Goal: Task Accomplishment & Management: Use online tool/utility

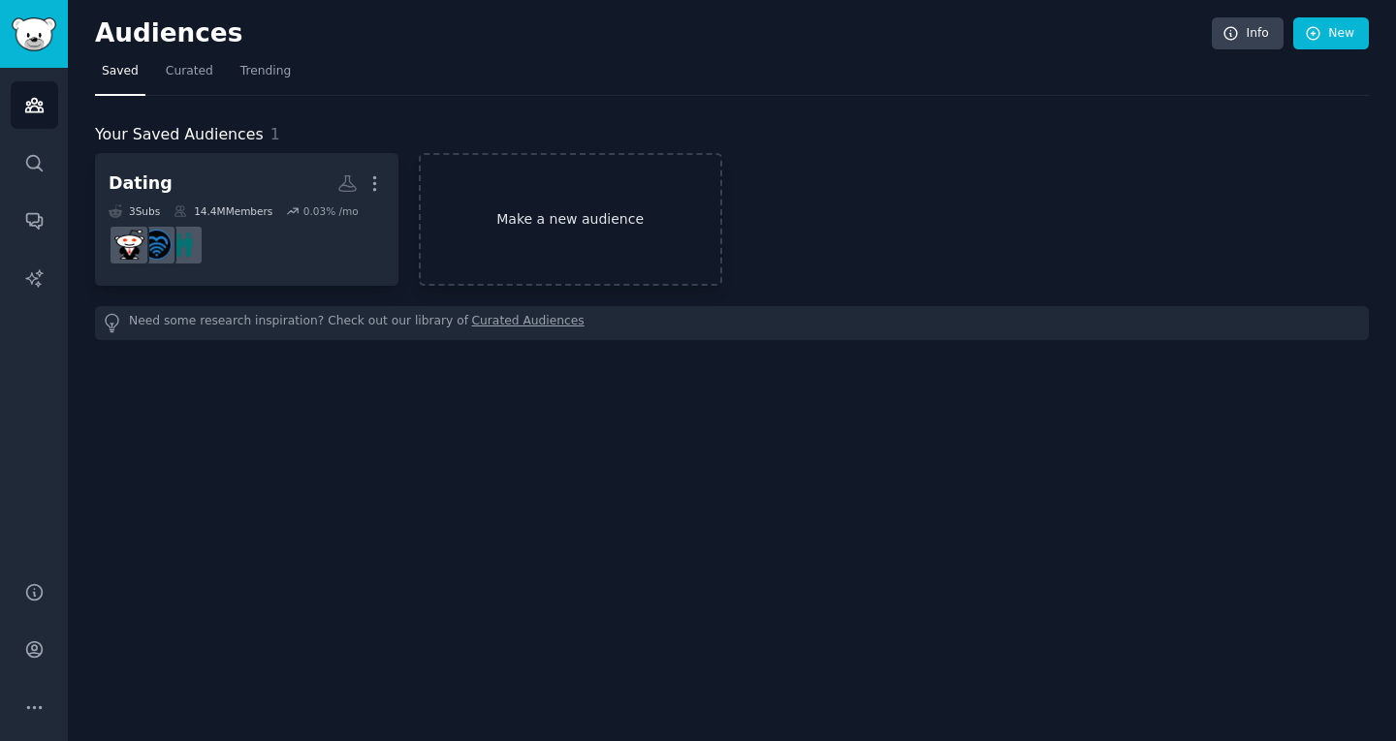
click at [553, 202] on link "Make a new audience" at bounding box center [570, 219] width 303 height 133
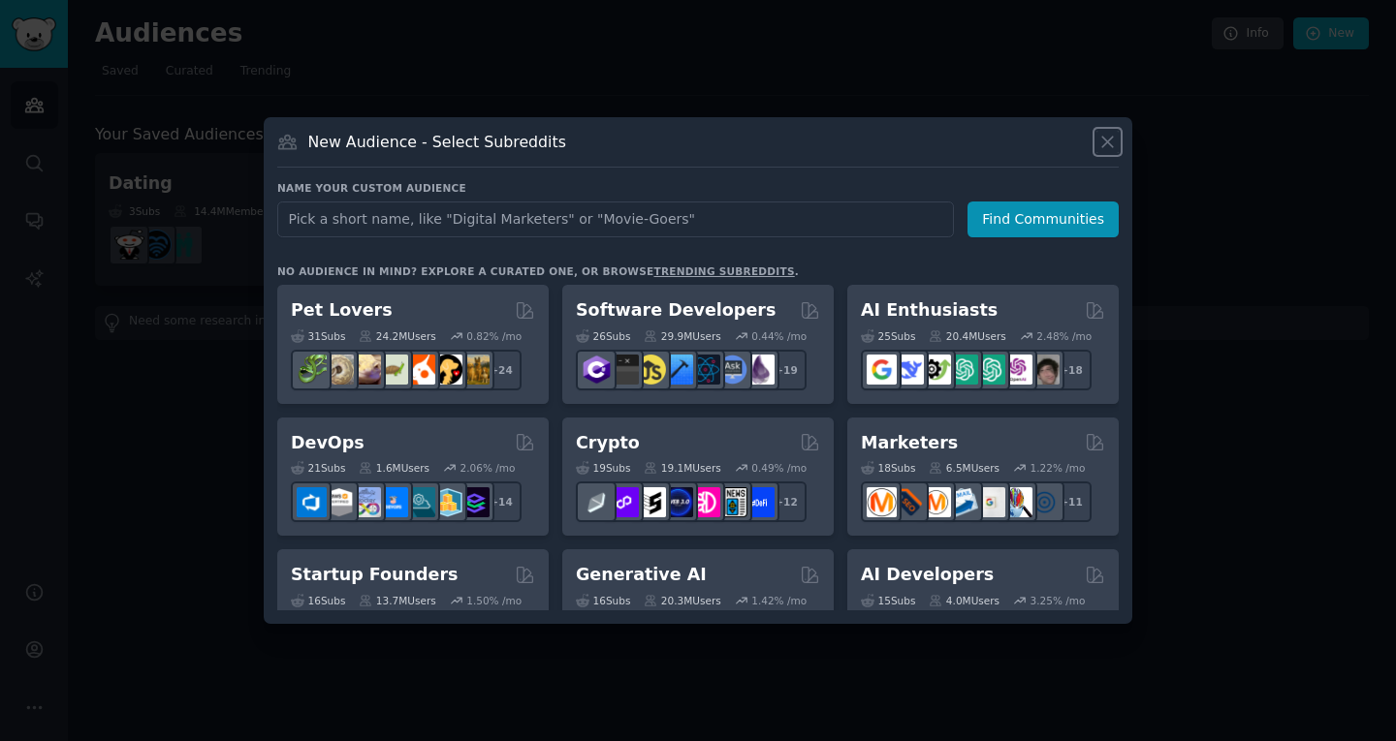
click at [1106, 148] on icon at bounding box center [1107, 142] width 20 height 20
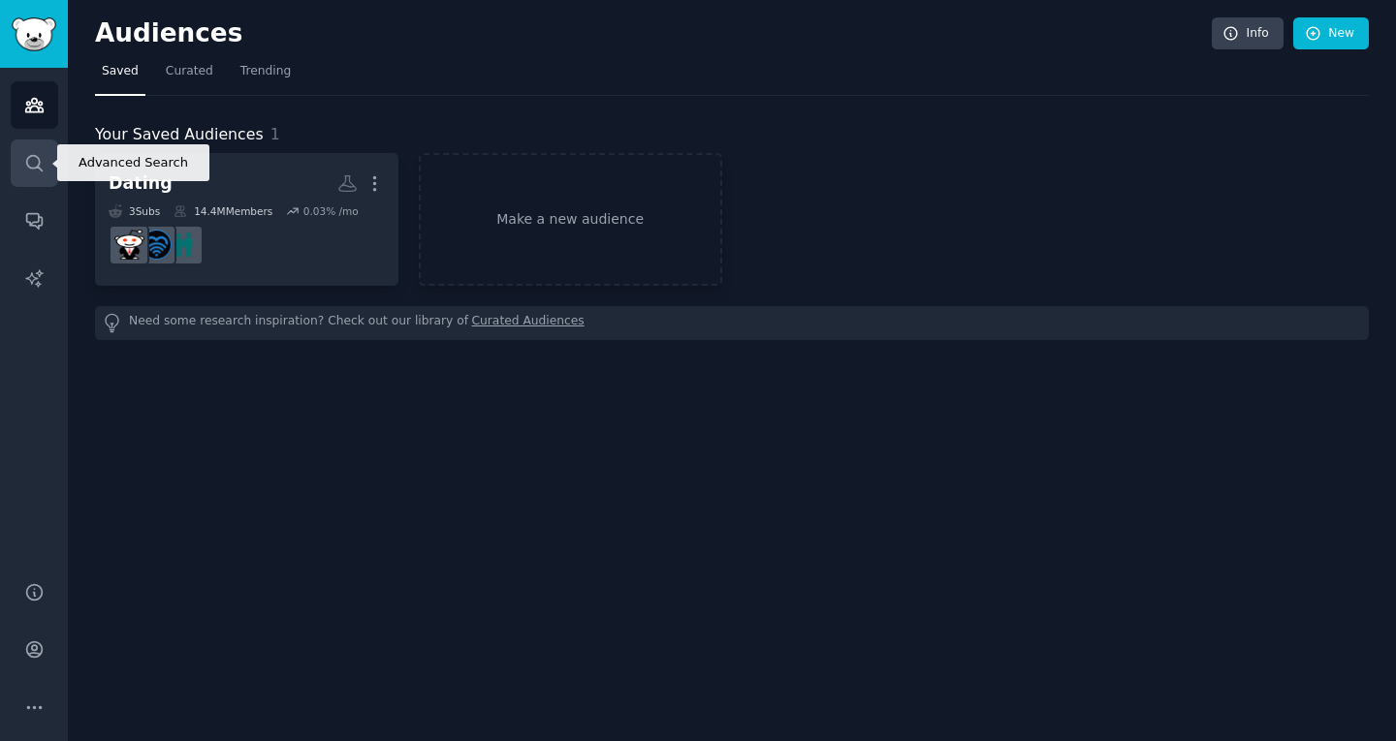
click at [36, 156] on icon "Sidebar" at bounding box center [34, 163] width 16 height 16
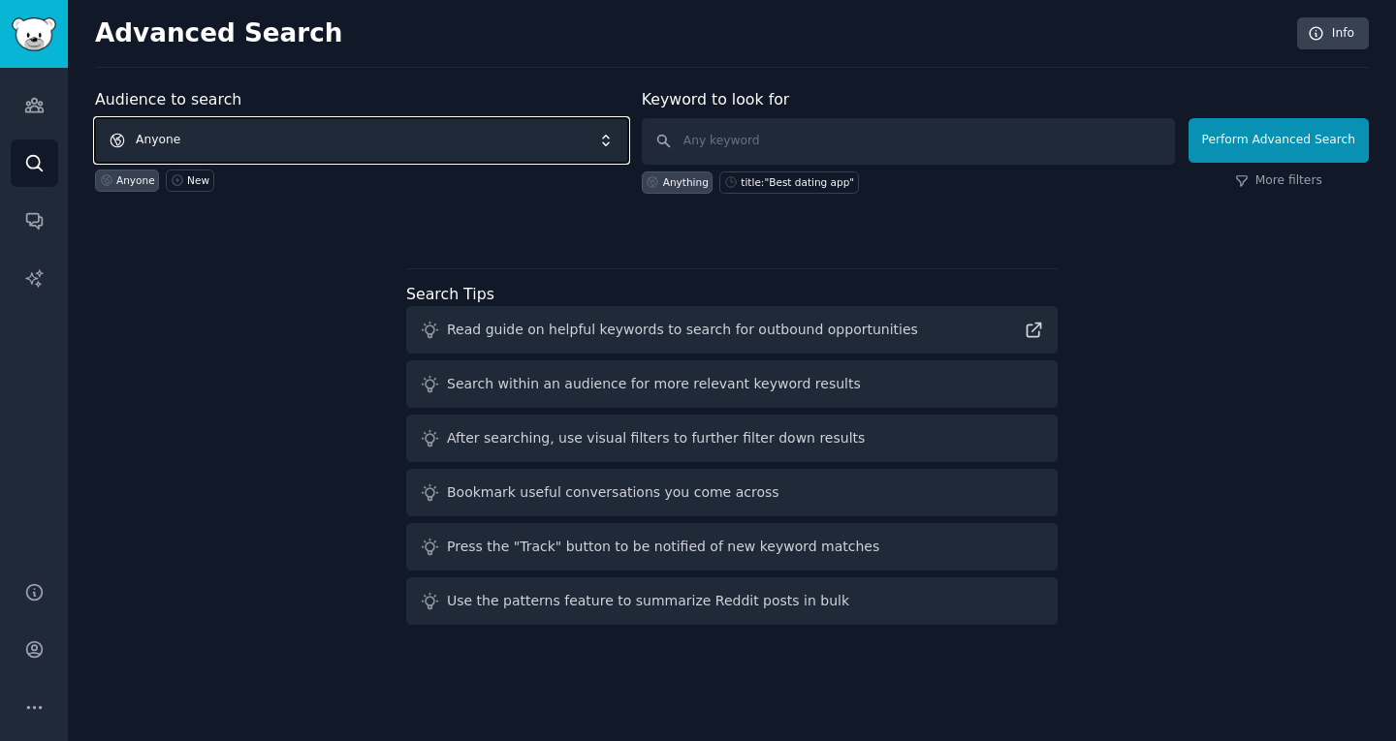
click at [351, 134] on span "Anyone" at bounding box center [361, 140] width 533 height 45
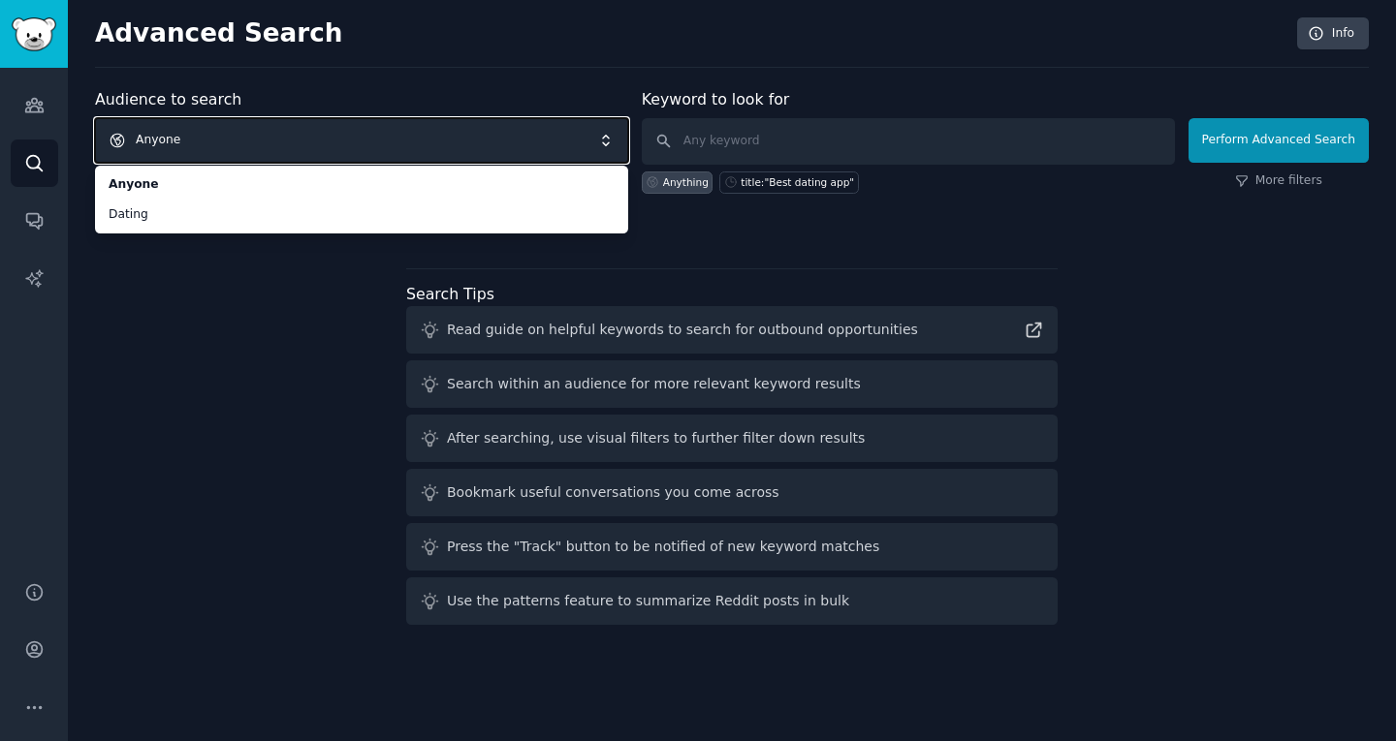
click at [285, 149] on span "Anyone" at bounding box center [361, 140] width 533 height 45
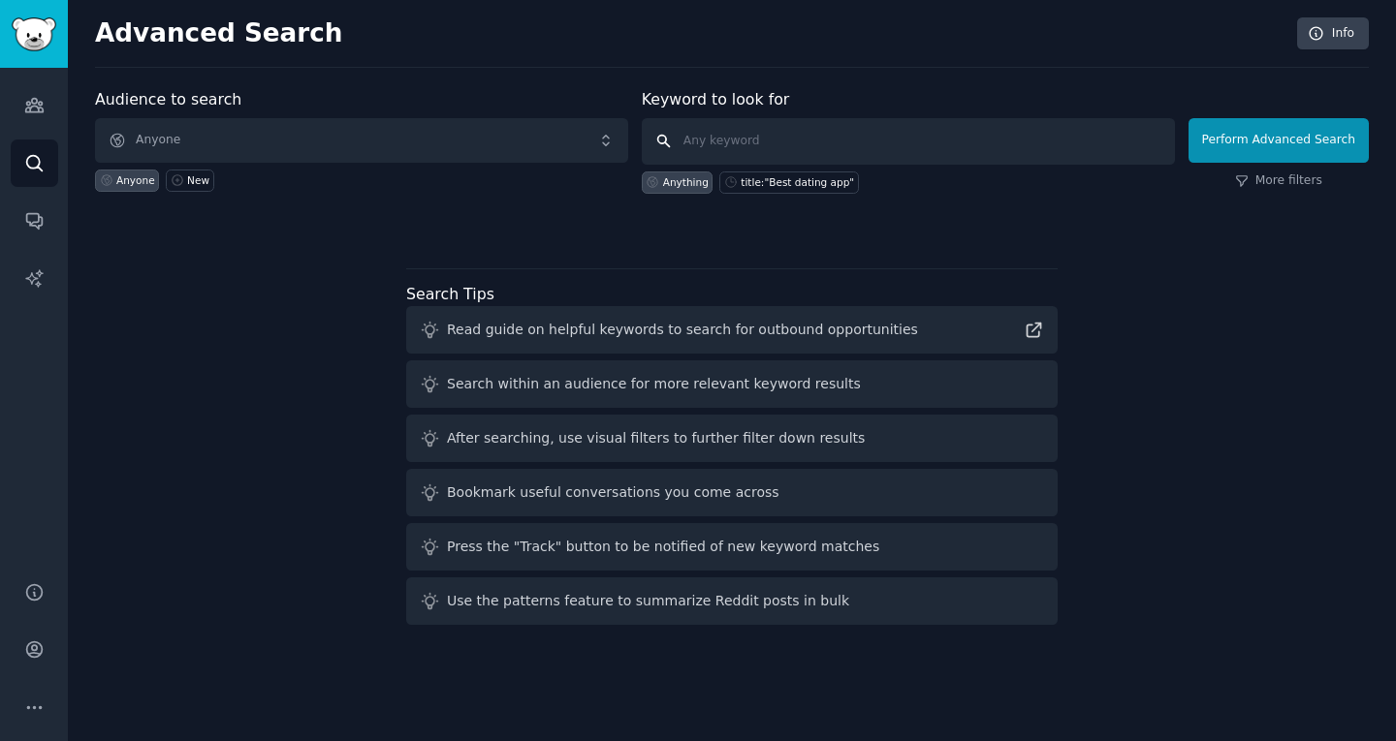
click at [775, 129] on input "text" at bounding box center [908, 141] width 533 height 47
type input "dating"
click button "Perform Advanced Search" at bounding box center [1278, 140] width 180 height 45
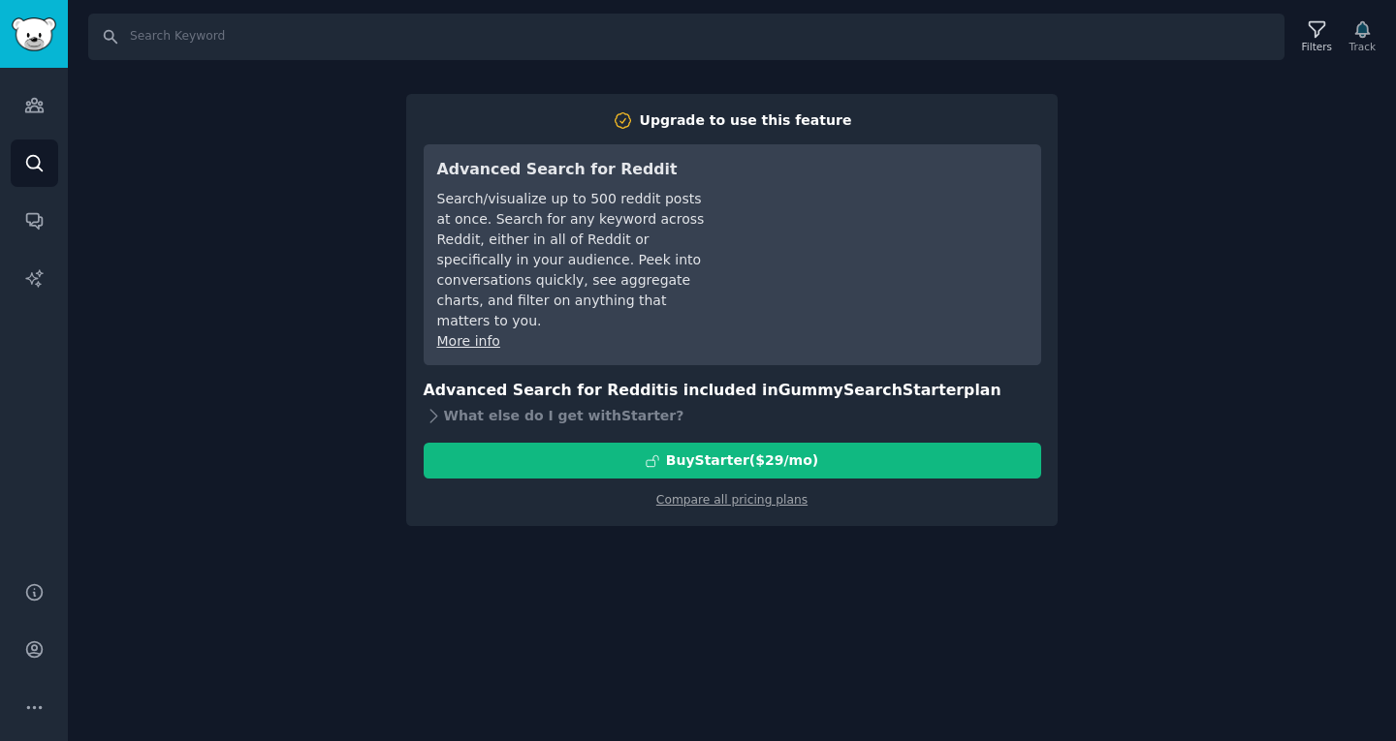
click at [633, 282] on div "Search/visualize up to 500 reddit posts at once. Search for any keyword across …" at bounding box center [573, 260] width 272 height 142
click at [329, 441] on div "Search Filters Track Upgrade to use this feature Advanced Search for Reddit Sea…" at bounding box center [732, 370] width 1328 height 741
click at [29, 225] on icon "Sidebar" at bounding box center [34, 222] width 16 height 16
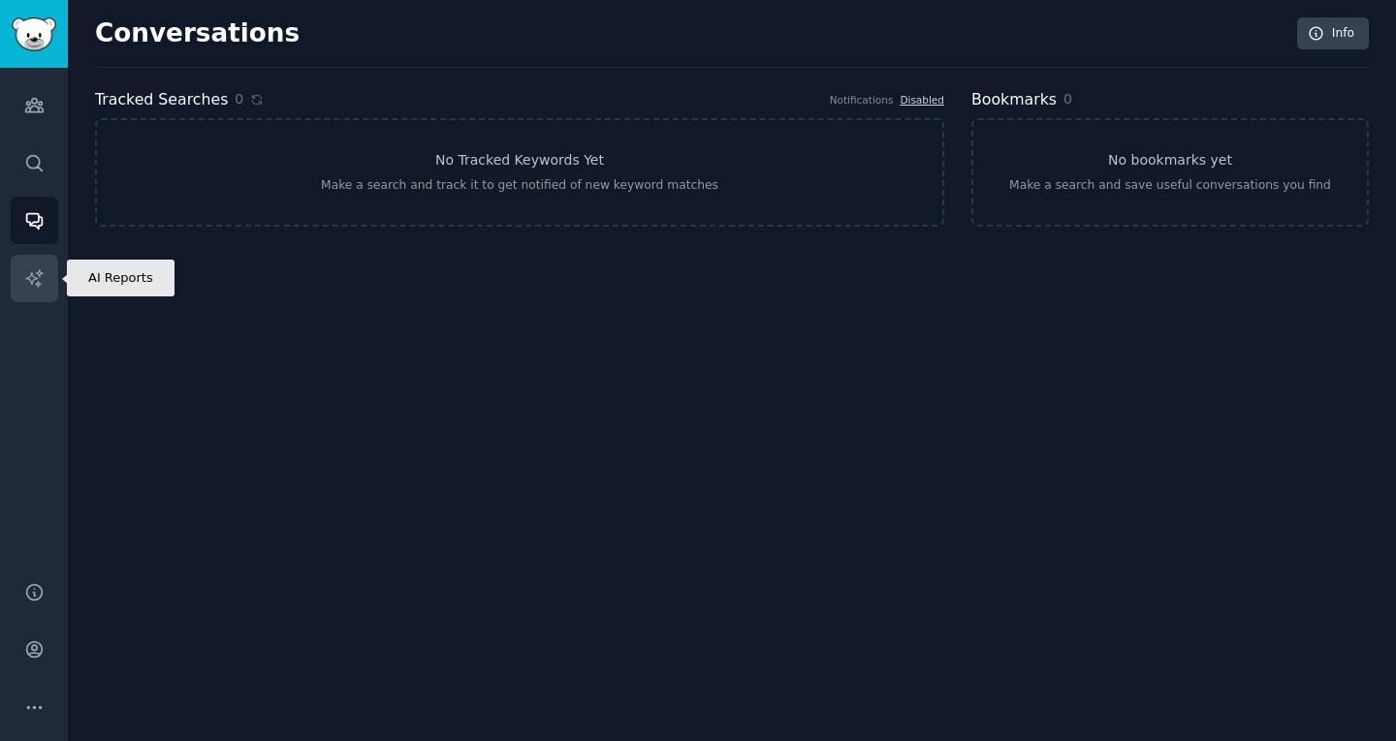
click at [25, 281] on icon "Sidebar" at bounding box center [34, 278] width 20 height 20
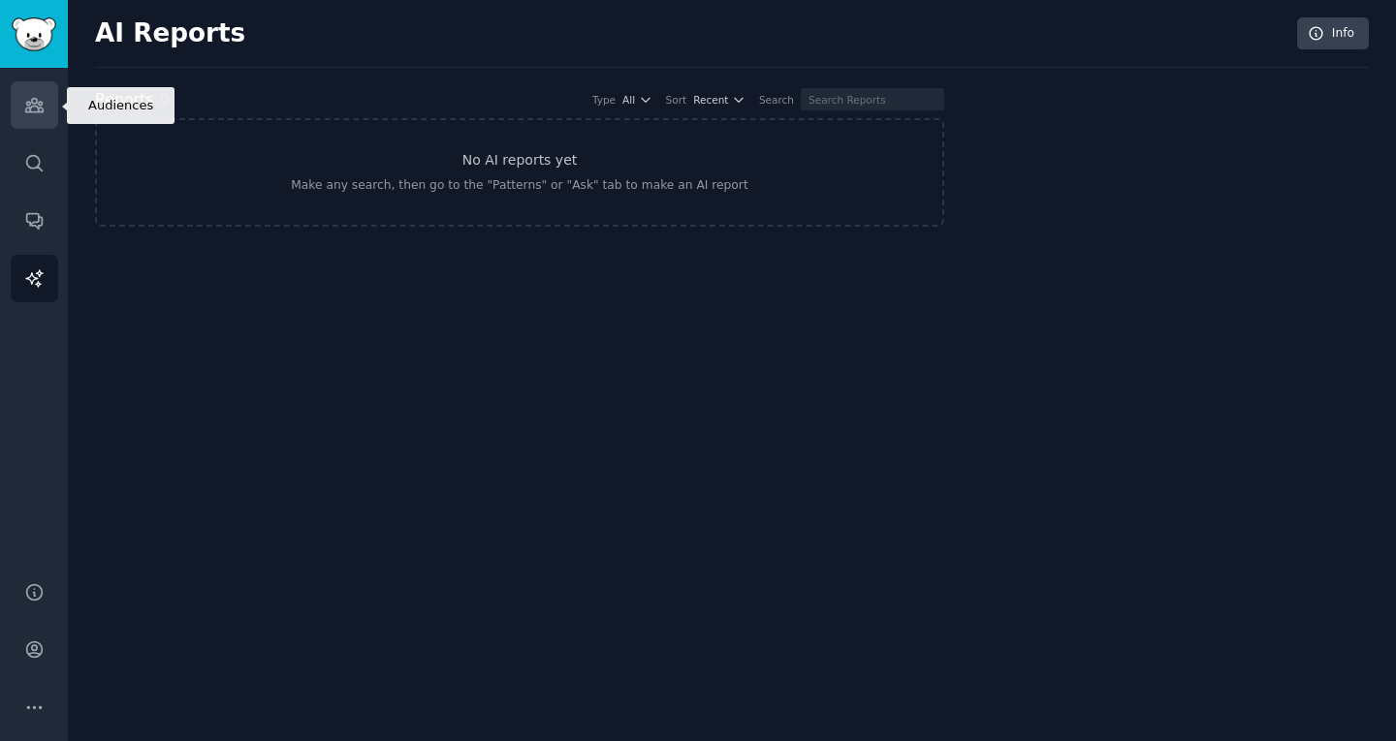
click at [23, 90] on link "Audiences" at bounding box center [34, 104] width 47 height 47
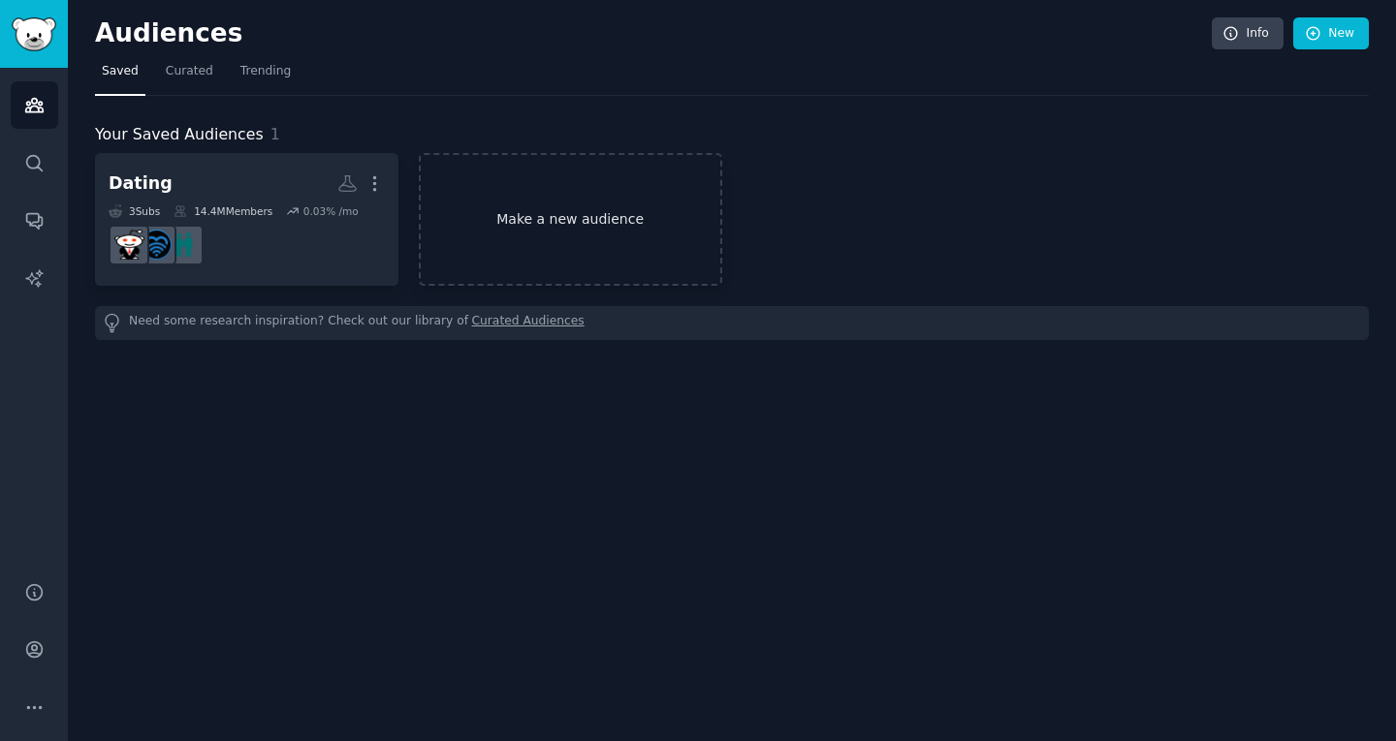
click at [493, 230] on link "Make a new audience" at bounding box center [570, 219] width 303 height 133
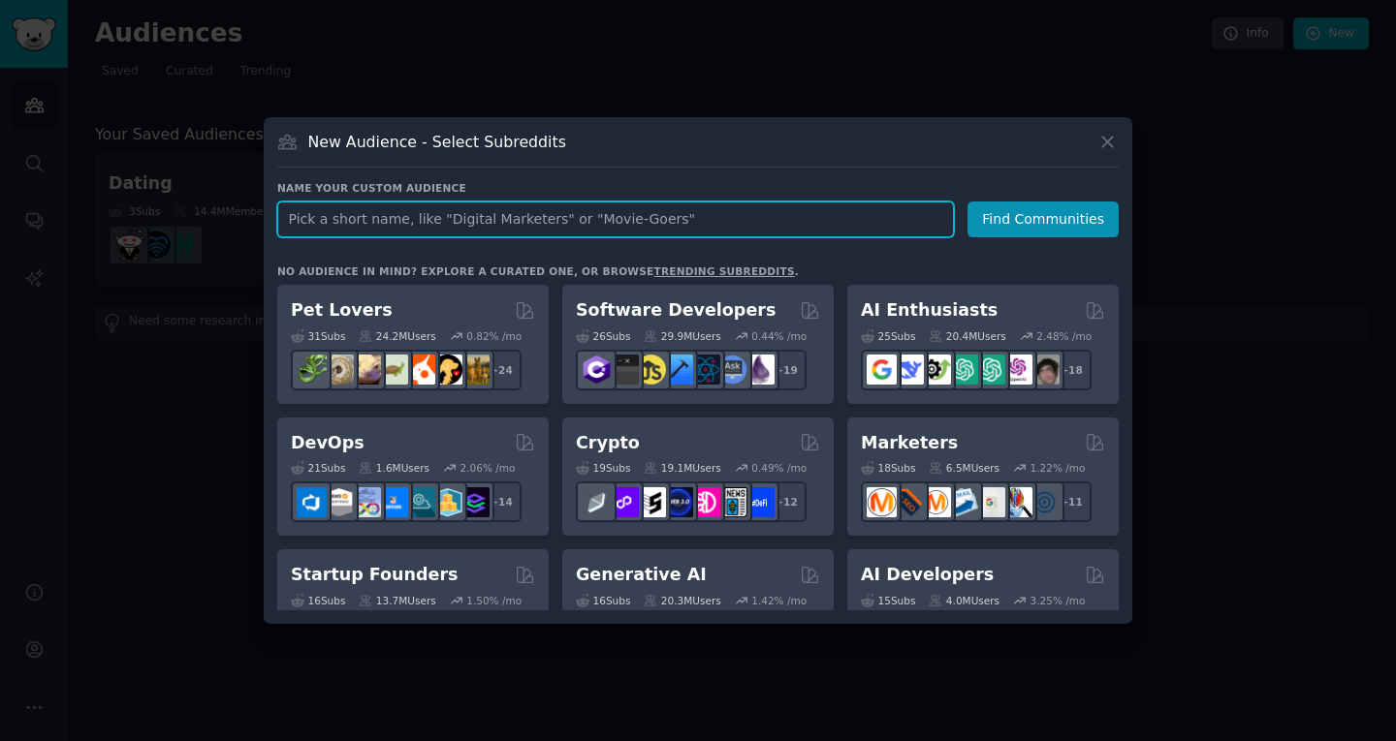
paste input "Making Friends"
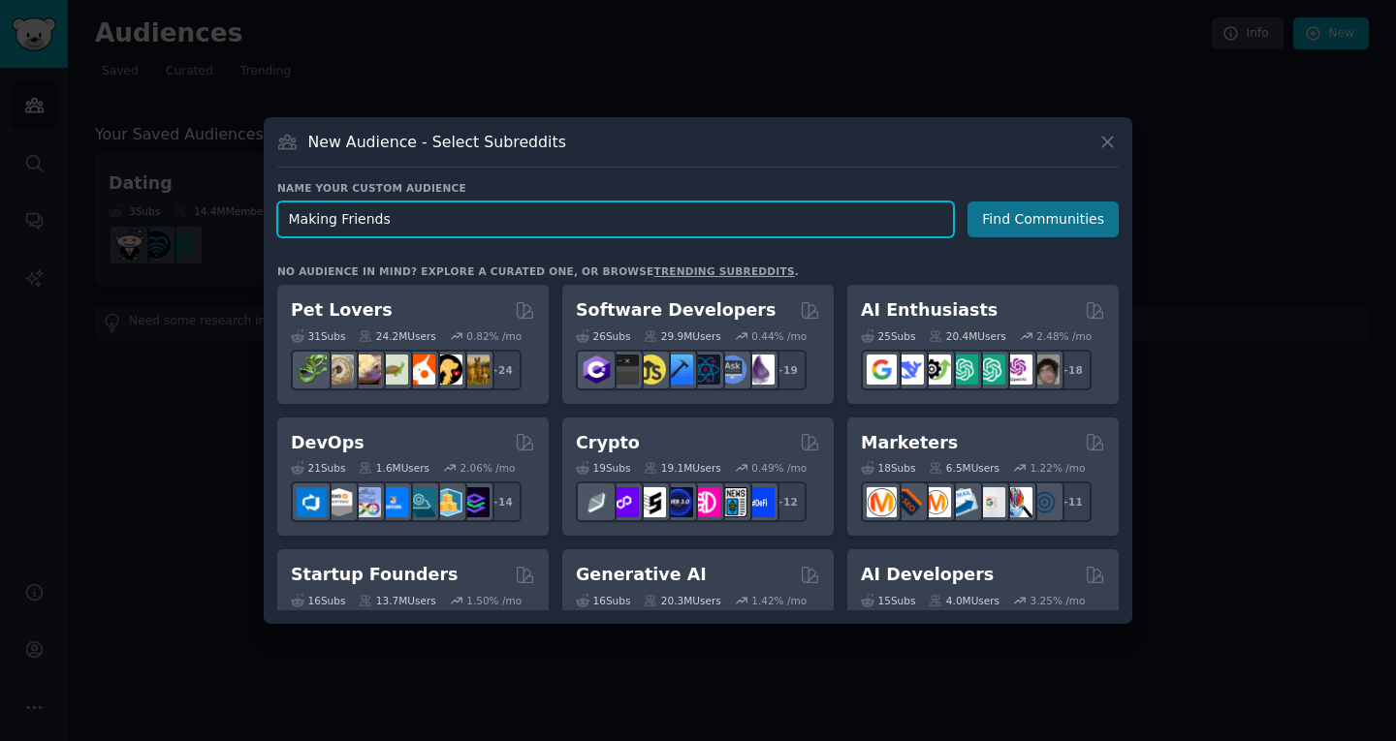
type input "Making Friends"
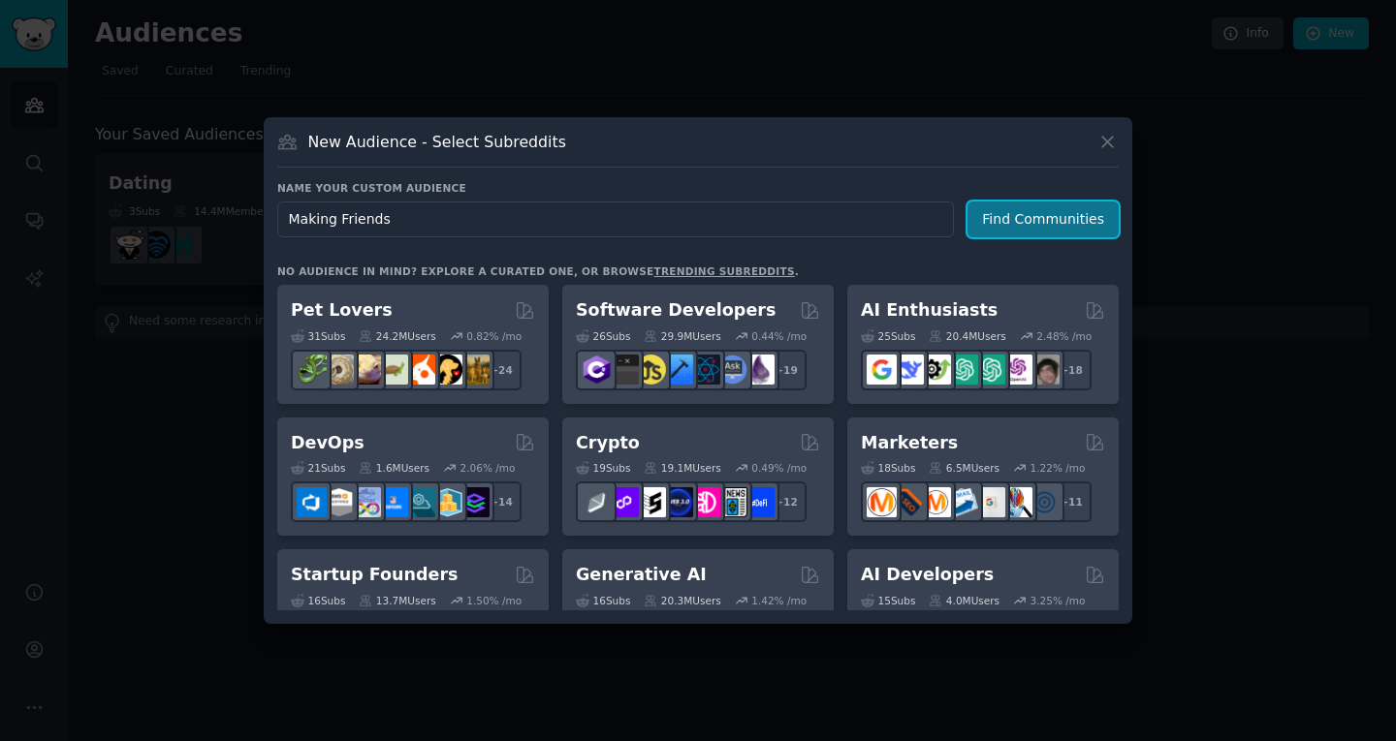
click at [1016, 213] on button "Find Communities" at bounding box center [1042, 220] width 151 height 36
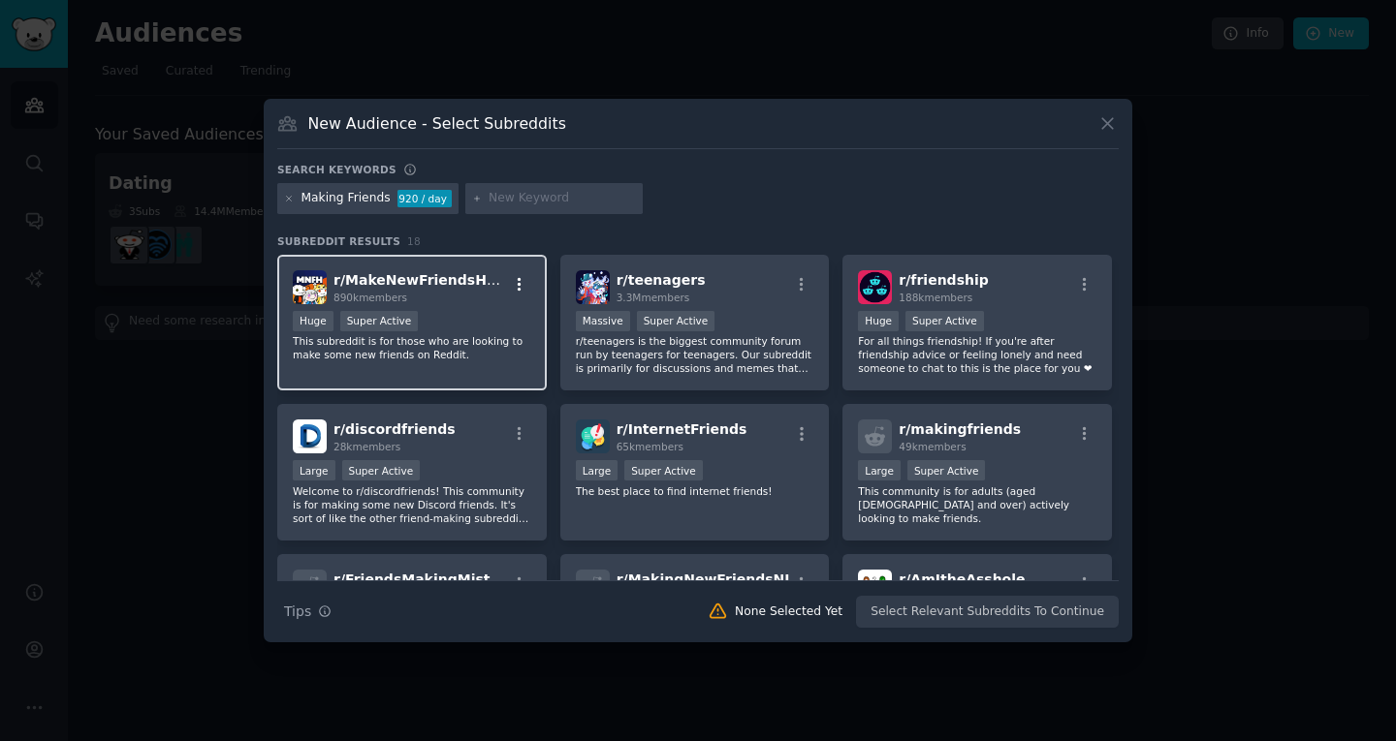
click at [518, 284] on icon "button" at bounding box center [519, 284] width 17 height 17
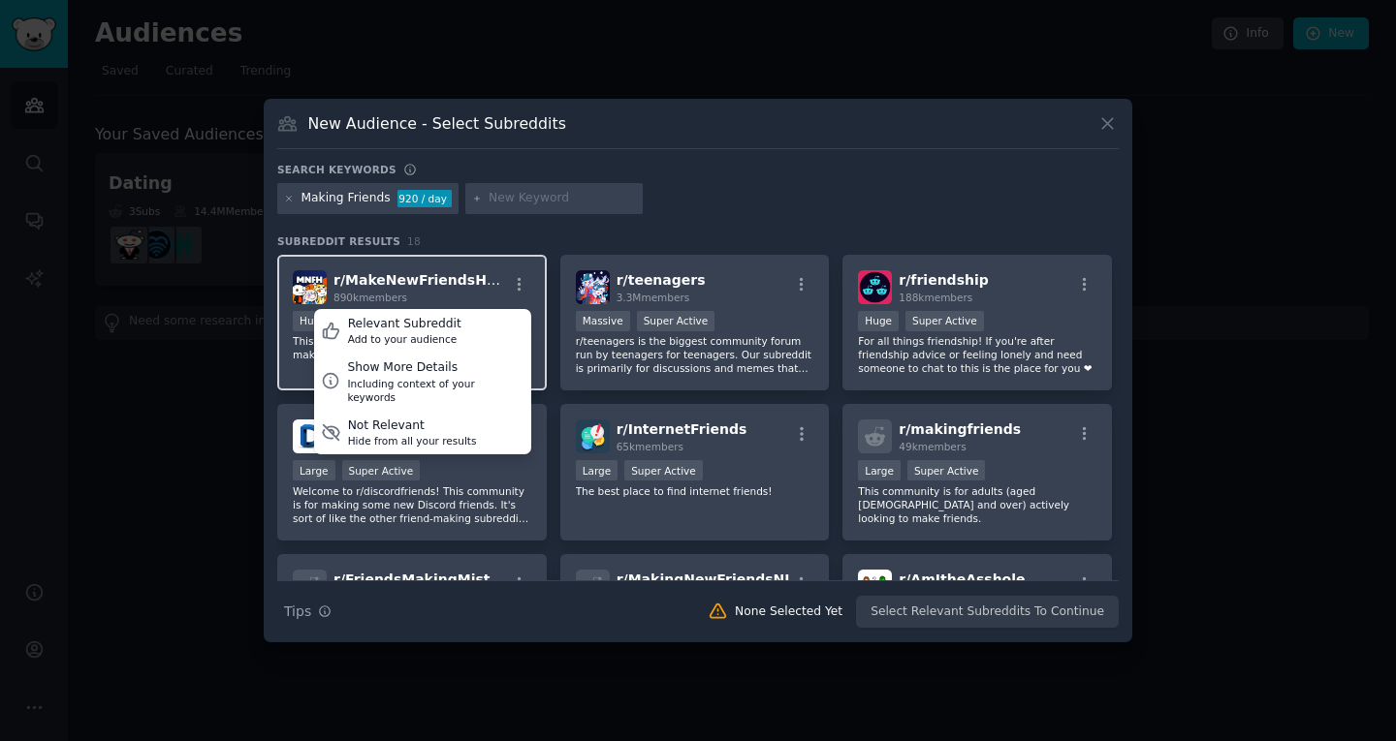
click at [463, 280] on span "r/ MakeNewFriendsHere" at bounding box center [422, 280] width 178 height 16
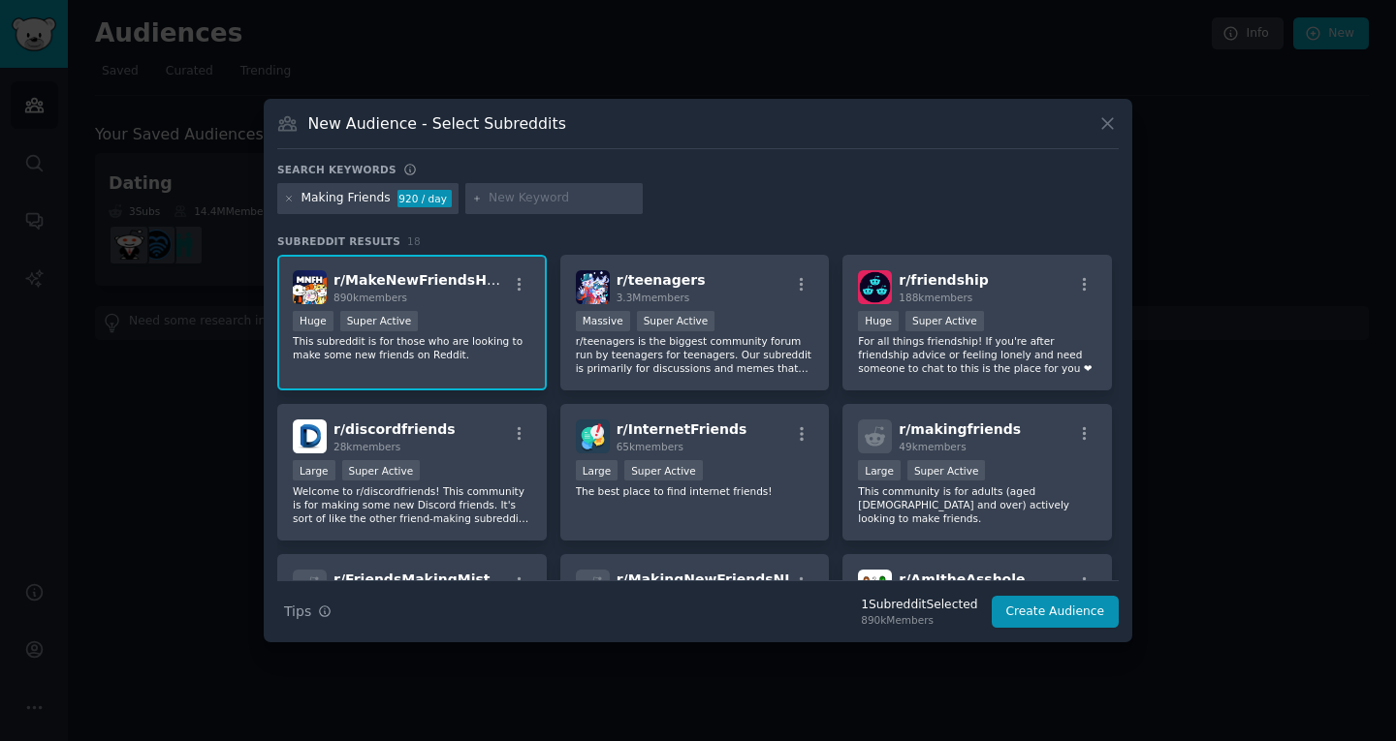
click at [463, 280] on span "r/ MakeNewFriendsHere" at bounding box center [422, 280] width 178 height 16
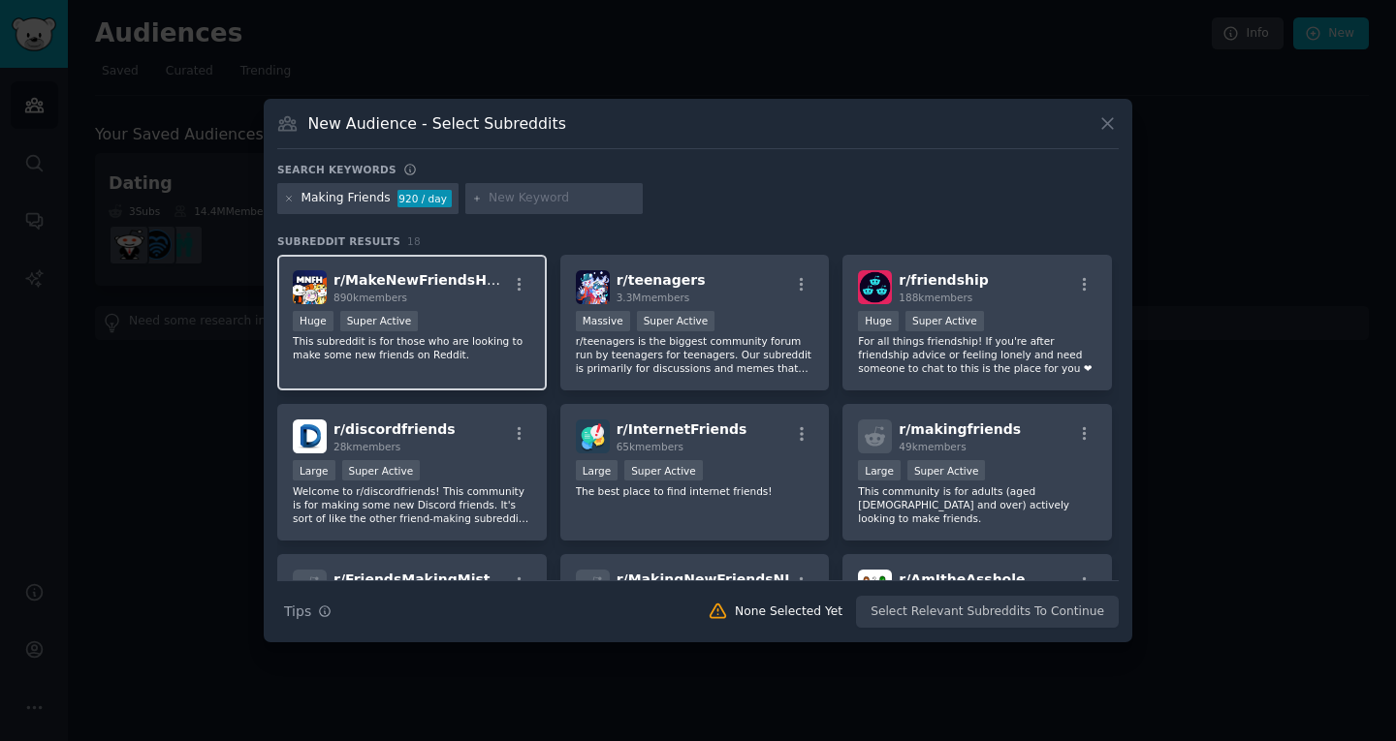
click at [463, 280] on span "r/ MakeNewFriendsHere" at bounding box center [422, 280] width 178 height 16
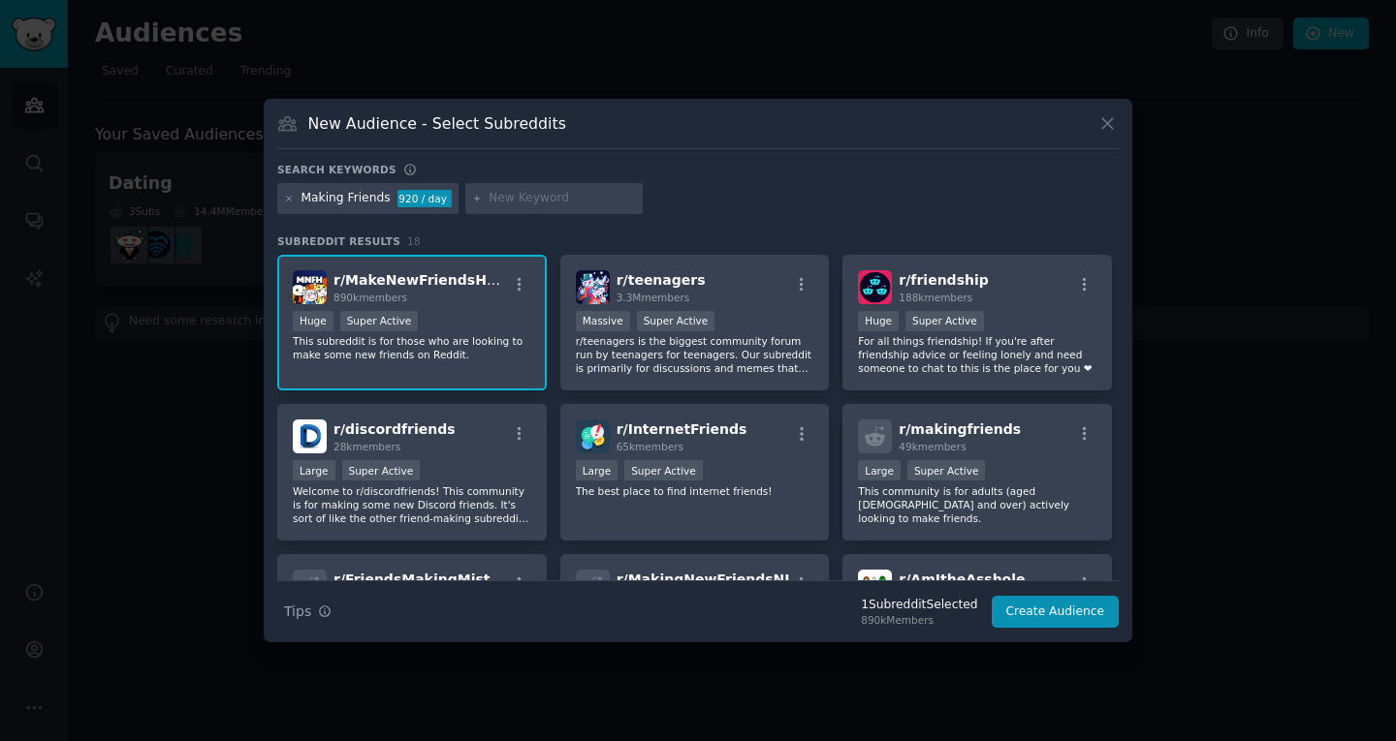
click at [463, 280] on span "r/ MakeNewFriendsHere" at bounding box center [422, 280] width 178 height 16
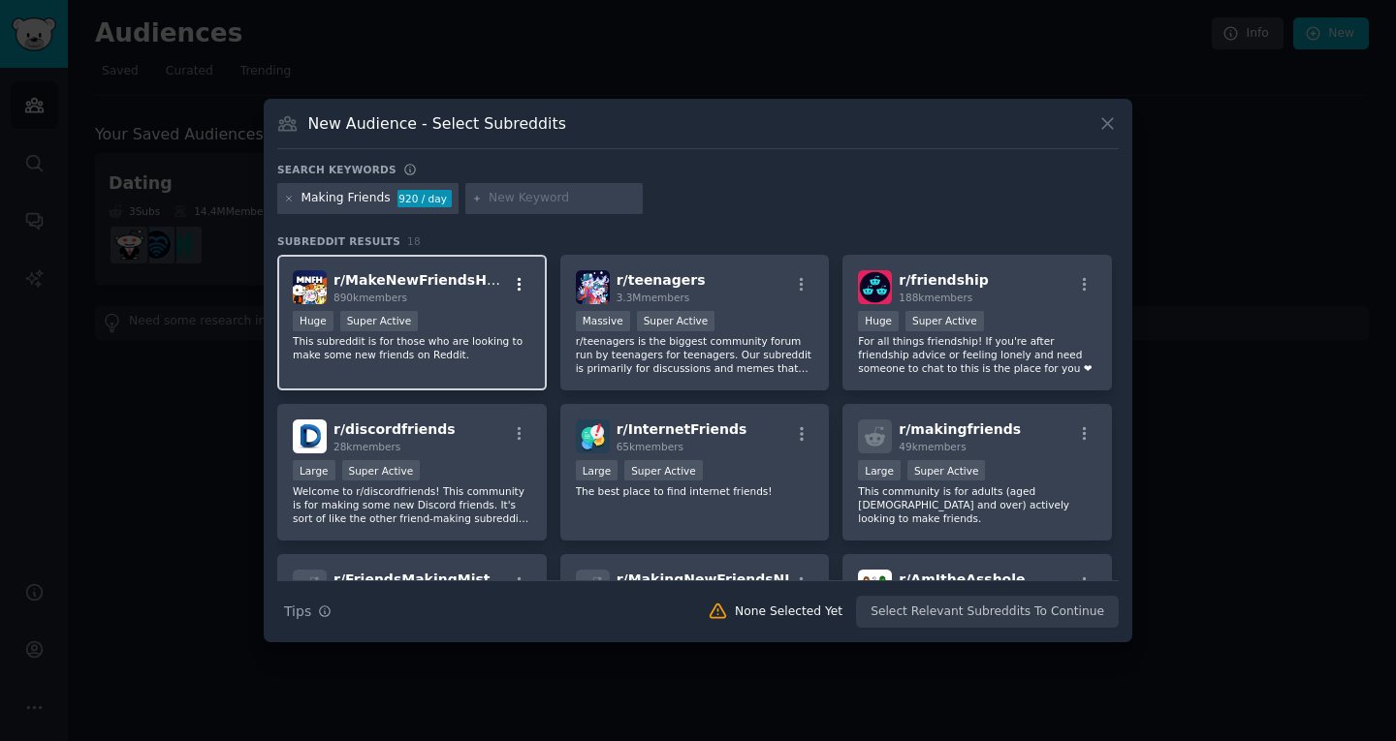
click at [516, 282] on icon "button" at bounding box center [519, 284] width 17 height 17
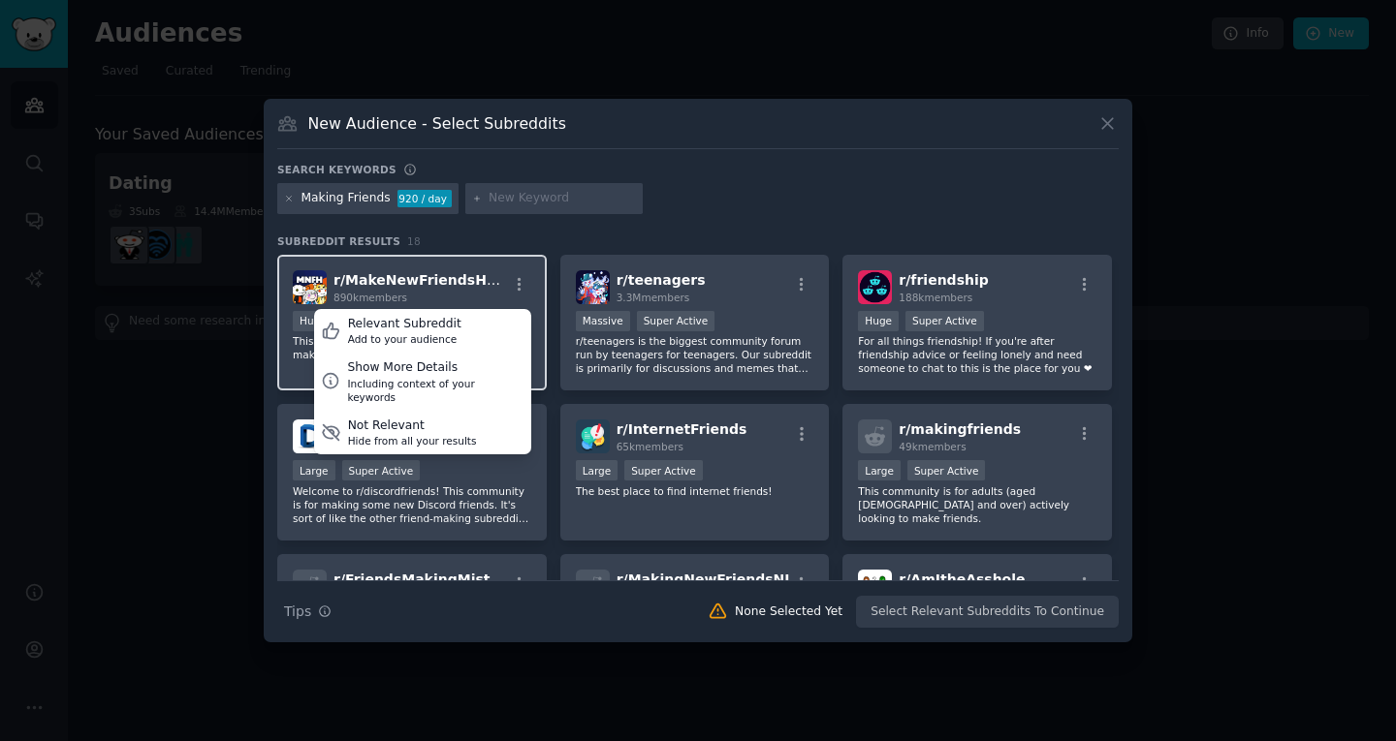
click at [486, 283] on div "r/ MakeNewFriendsHere 890k members Relevant Subreddit Add to your audience Show…" at bounding box center [412, 287] width 238 height 34
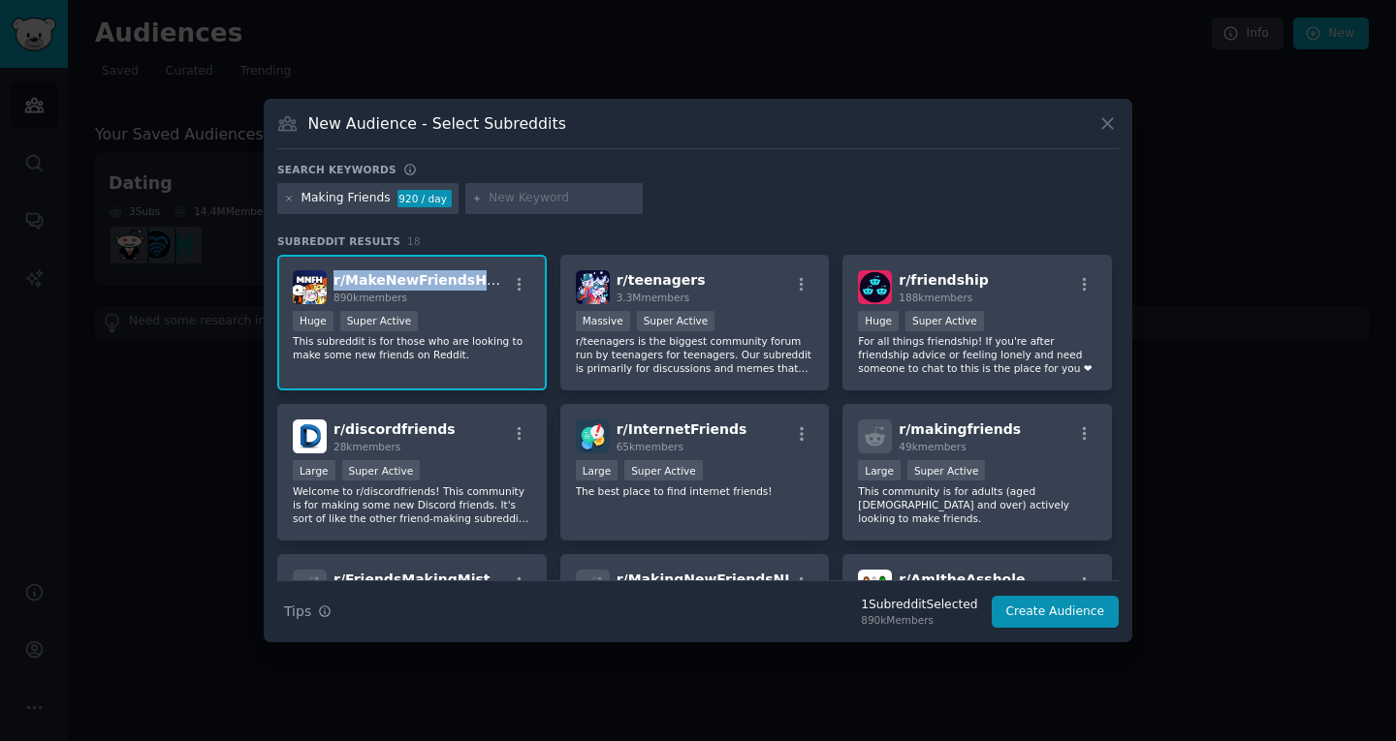
drag, startPoint x: 486, startPoint y: 283, endPoint x: 332, endPoint y: 281, distance: 154.1
click at [332, 281] on div "r/ MakeNewFriendsHere 890k members" at bounding box center [412, 287] width 238 height 34
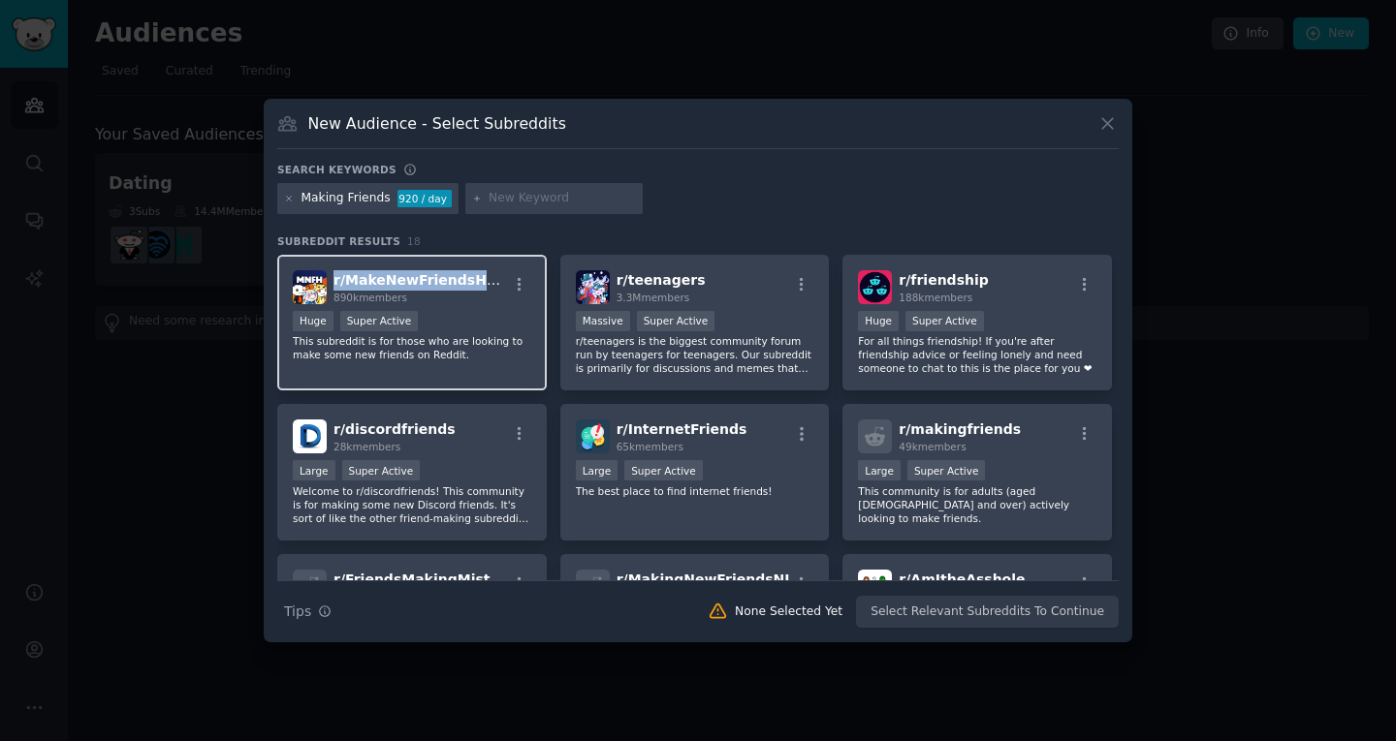
copy span "r/ MakeNewFriendsHere"
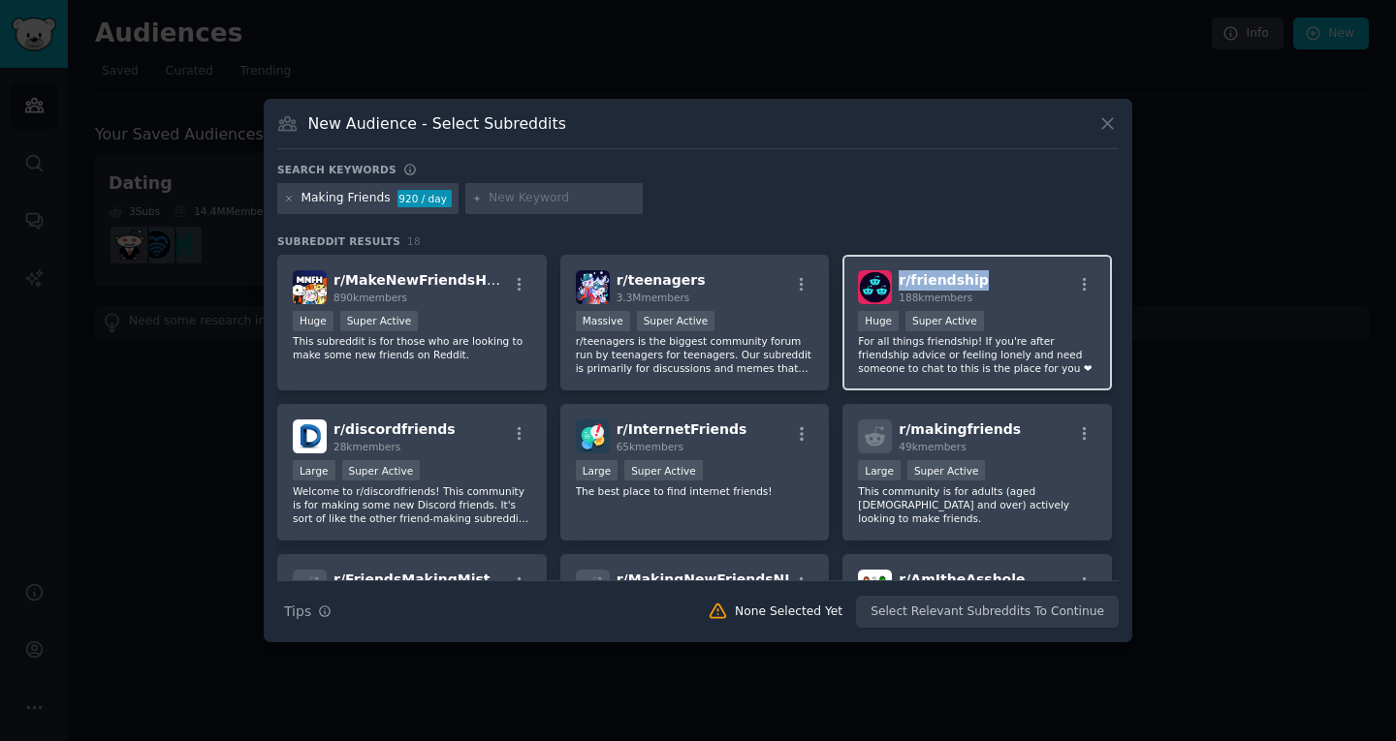
drag, startPoint x: 992, startPoint y: 273, endPoint x: 895, endPoint y: 278, distance: 97.0
click at [895, 278] on div "r/ friendship 188k members" at bounding box center [977, 287] width 238 height 34
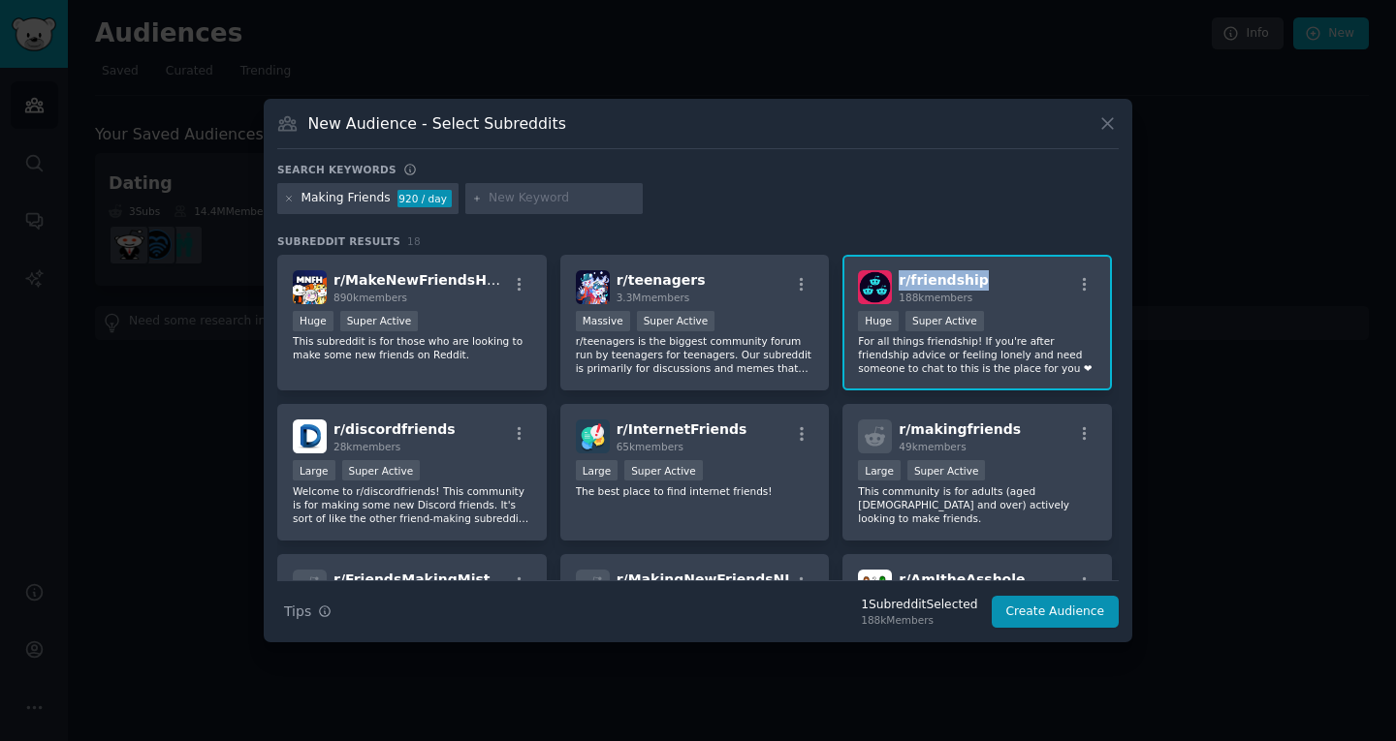
copy span "r/ friendship"
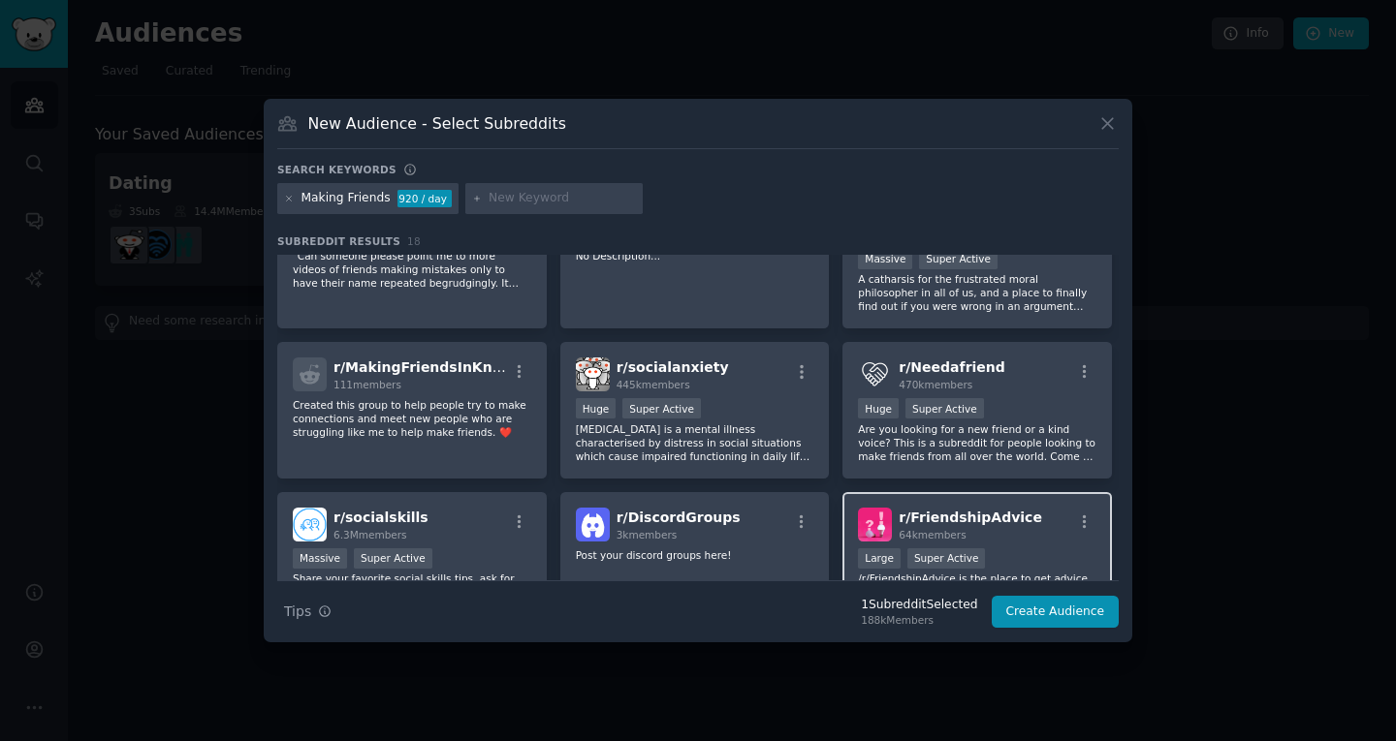
scroll to position [361, 0]
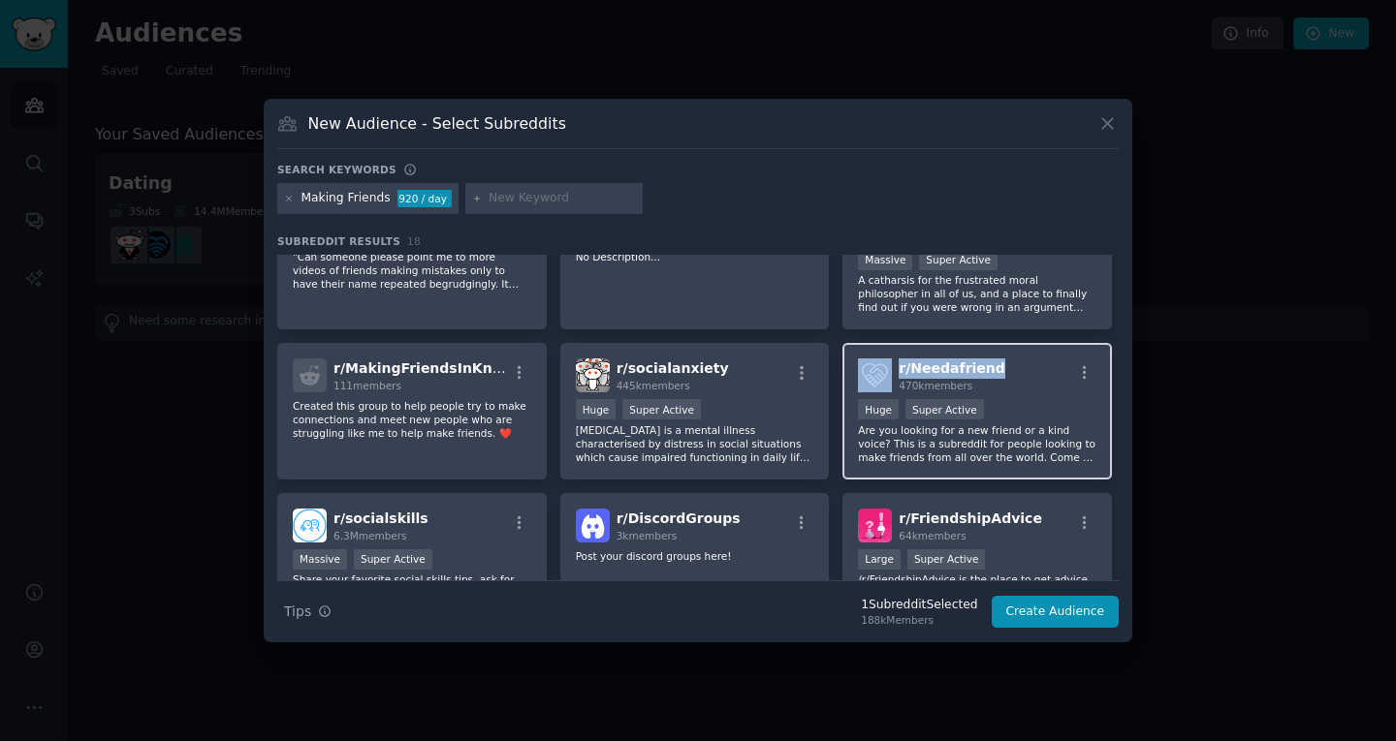
drag, startPoint x: 998, startPoint y: 370, endPoint x: 891, endPoint y: 369, distance: 107.6
click at [891, 369] on div "r/ Needafriend 470k members" at bounding box center [977, 376] width 238 height 34
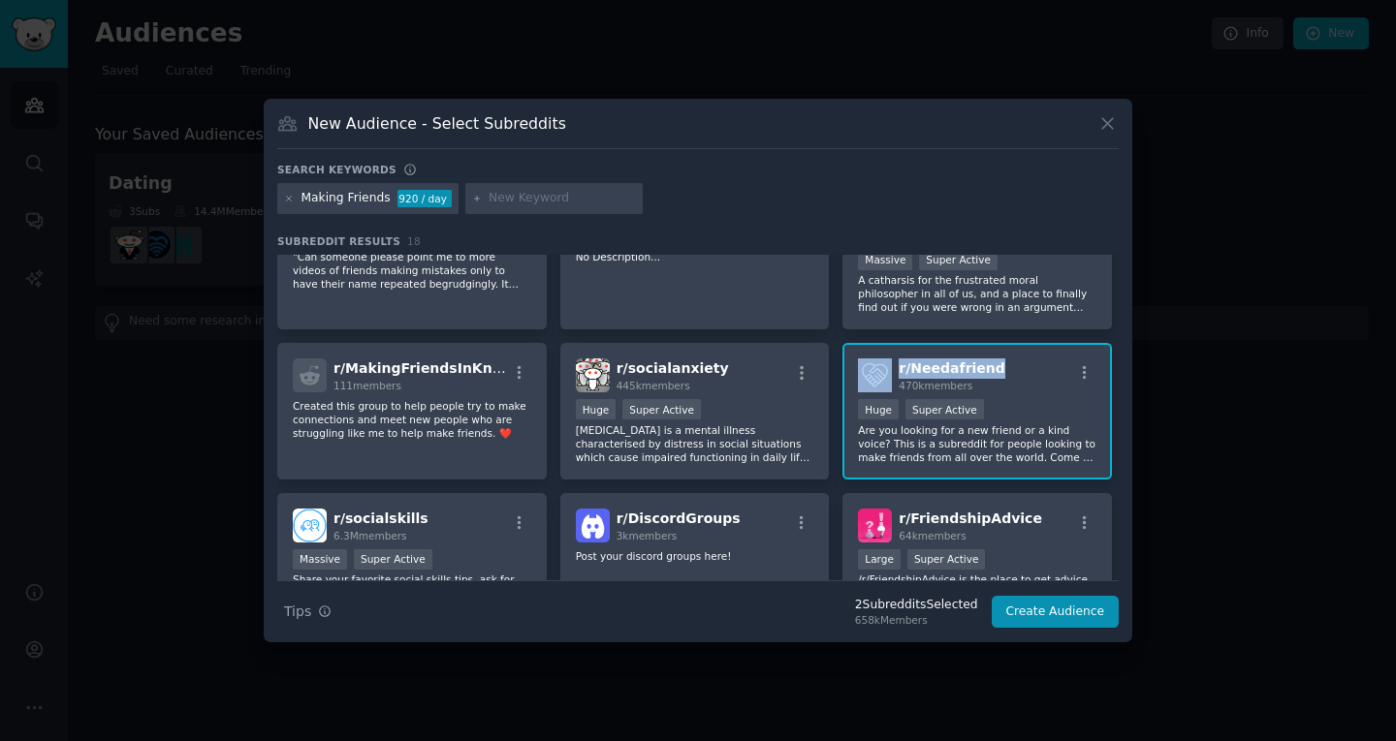
copy div "r/ Needafriend"
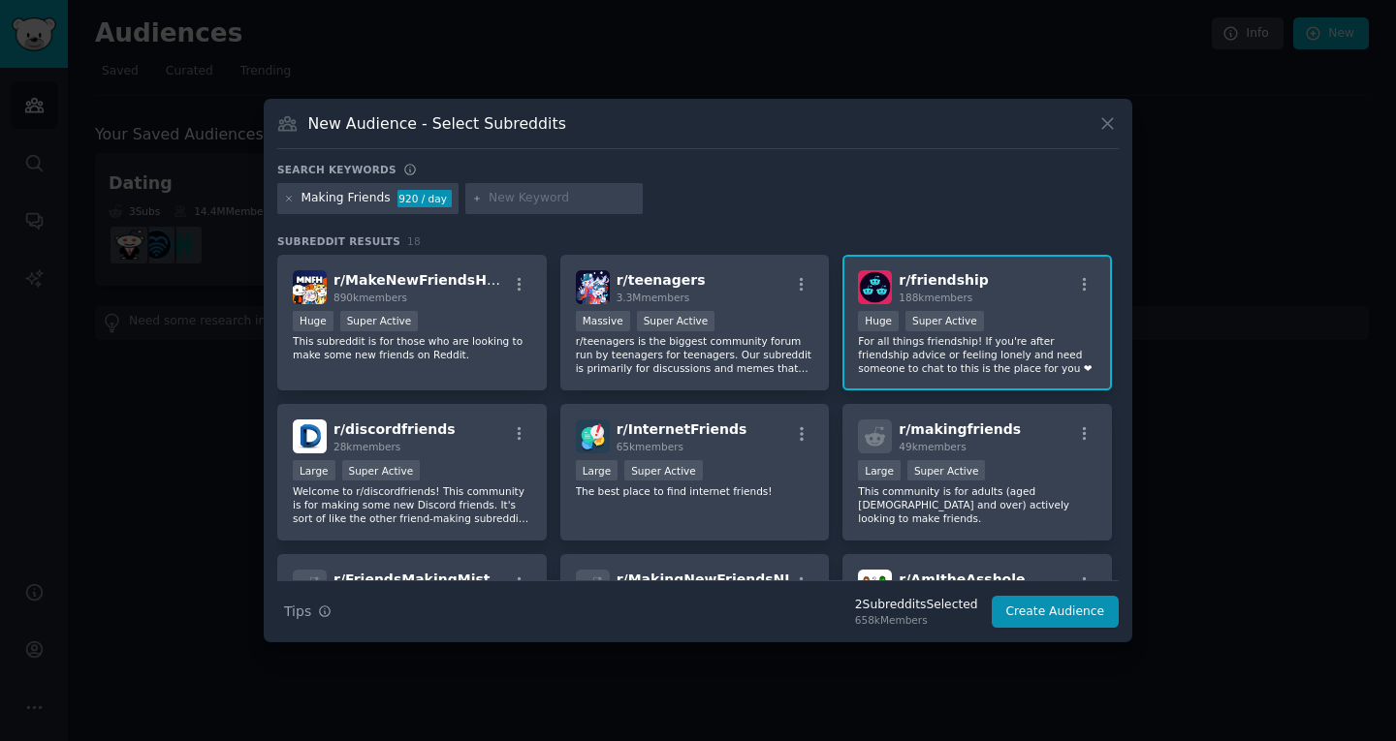
click at [523, 212] on div at bounding box center [554, 198] width 178 height 31
click at [508, 201] on input "text" at bounding box center [561, 198] width 147 height 17
paste input "Social Skills"
type input "Social Skills"
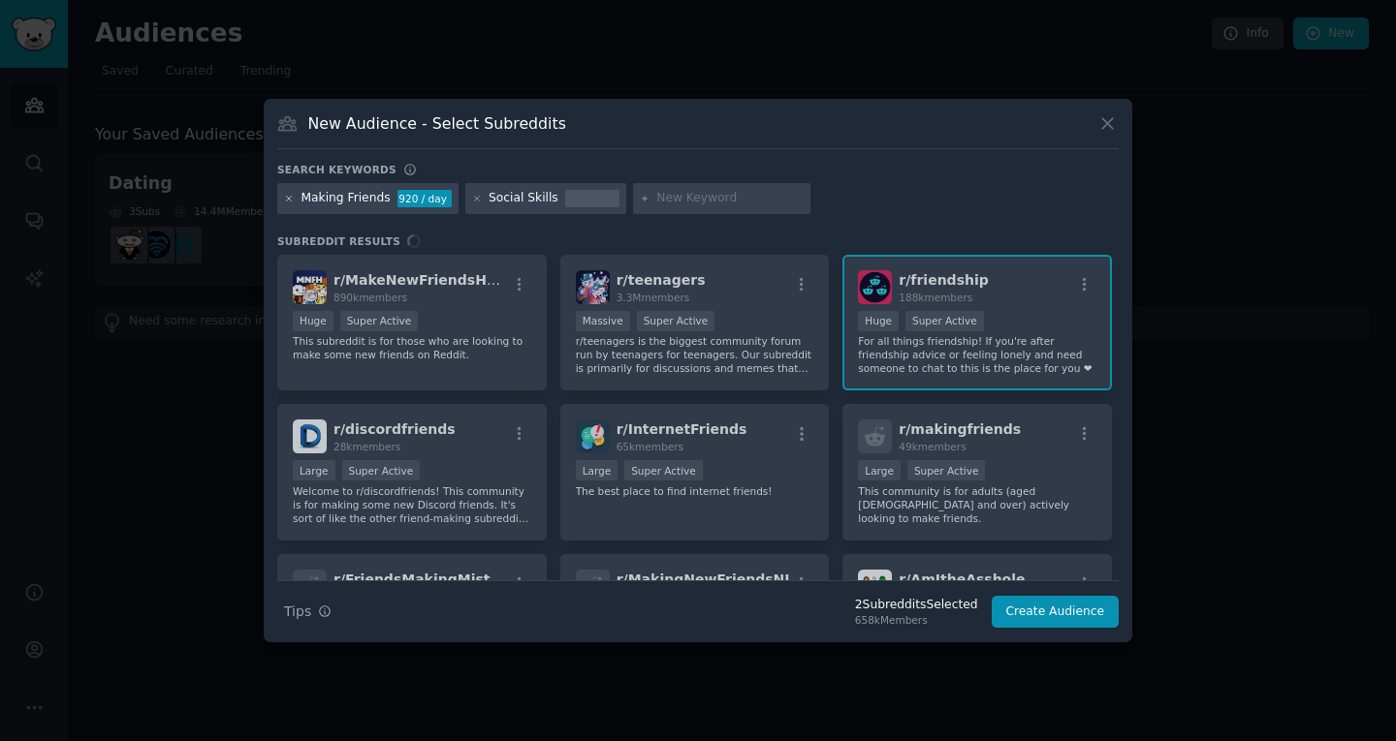
click at [287, 198] on icon at bounding box center [289, 199] width 11 height 11
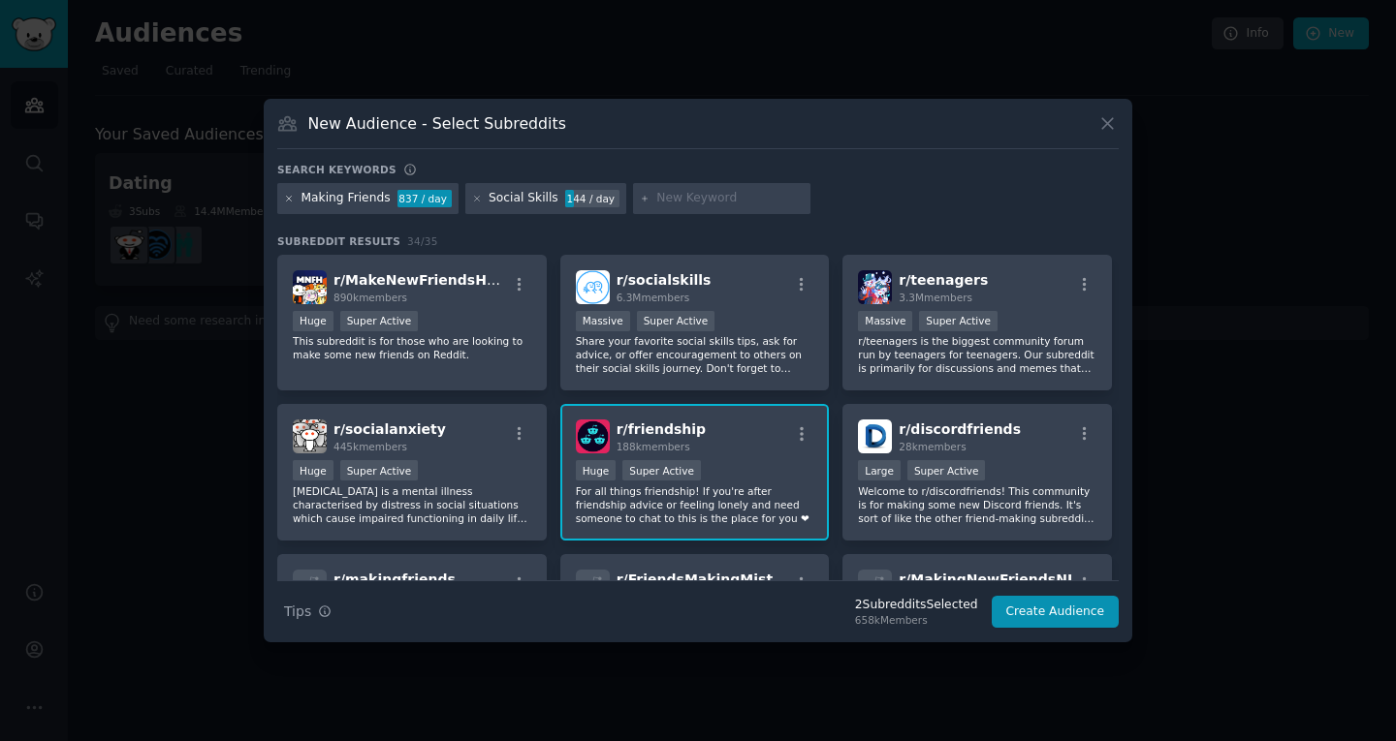
click at [285, 199] on icon at bounding box center [289, 199] width 11 height 11
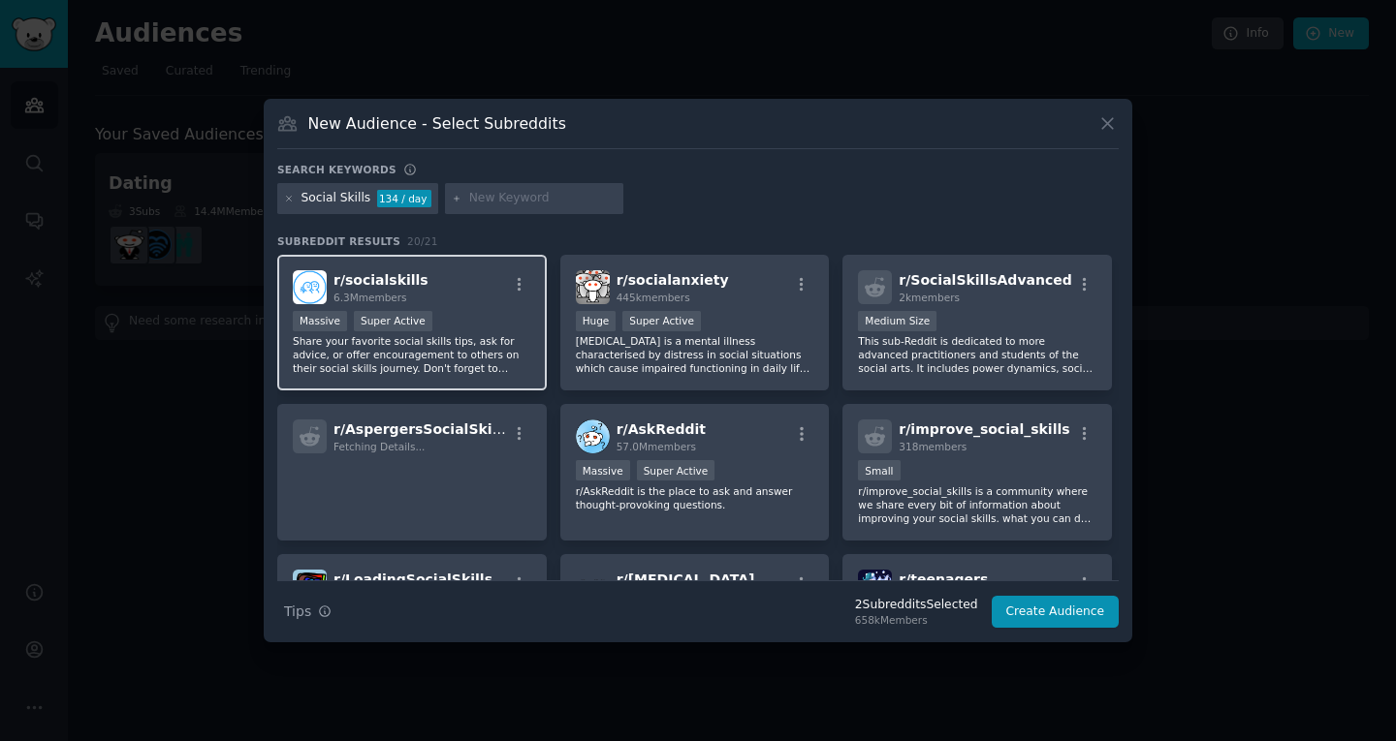
click at [390, 272] on span "r/ socialskills" at bounding box center [380, 280] width 95 height 16
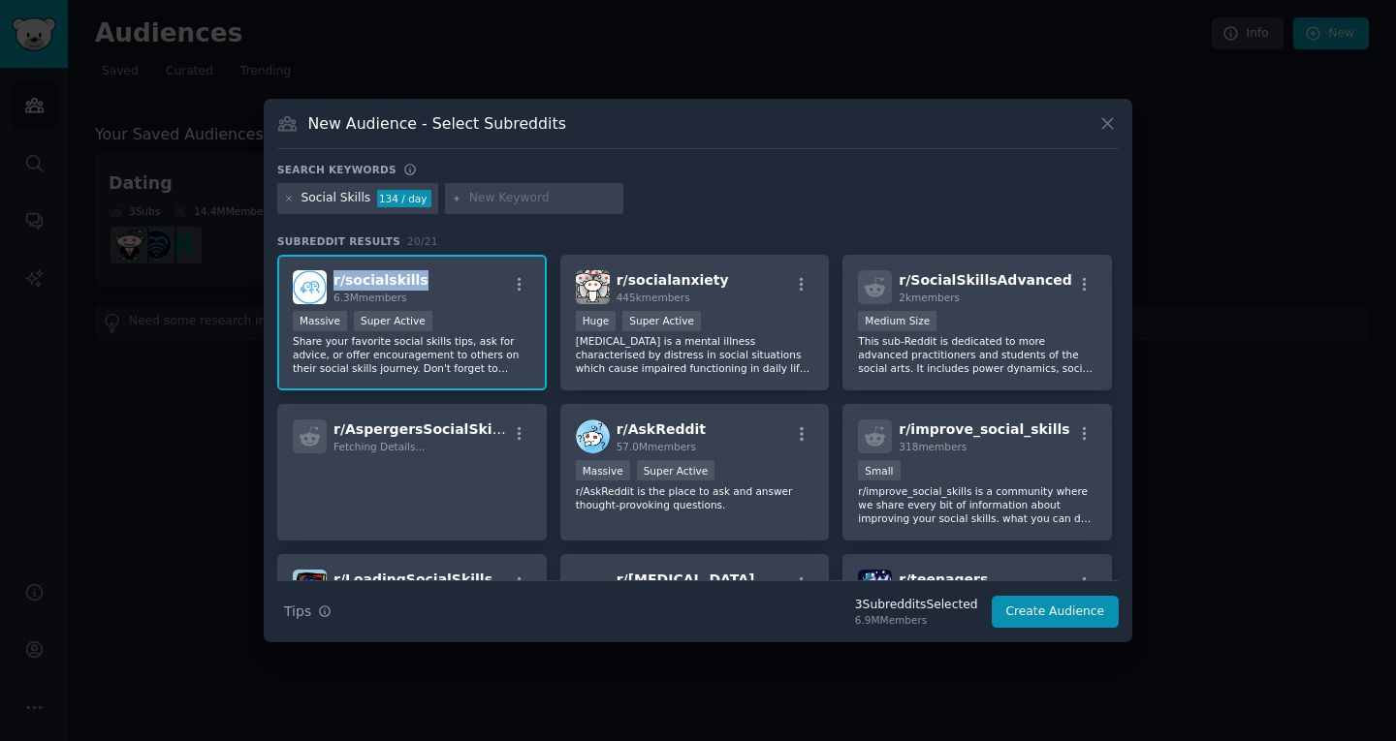
drag, startPoint x: 425, startPoint y: 273, endPoint x: 330, endPoint y: 282, distance: 95.4
click at [330, 282] on div "r/ socialskills 6.3M members" at bounding box center [412, 287] width 238 height 34
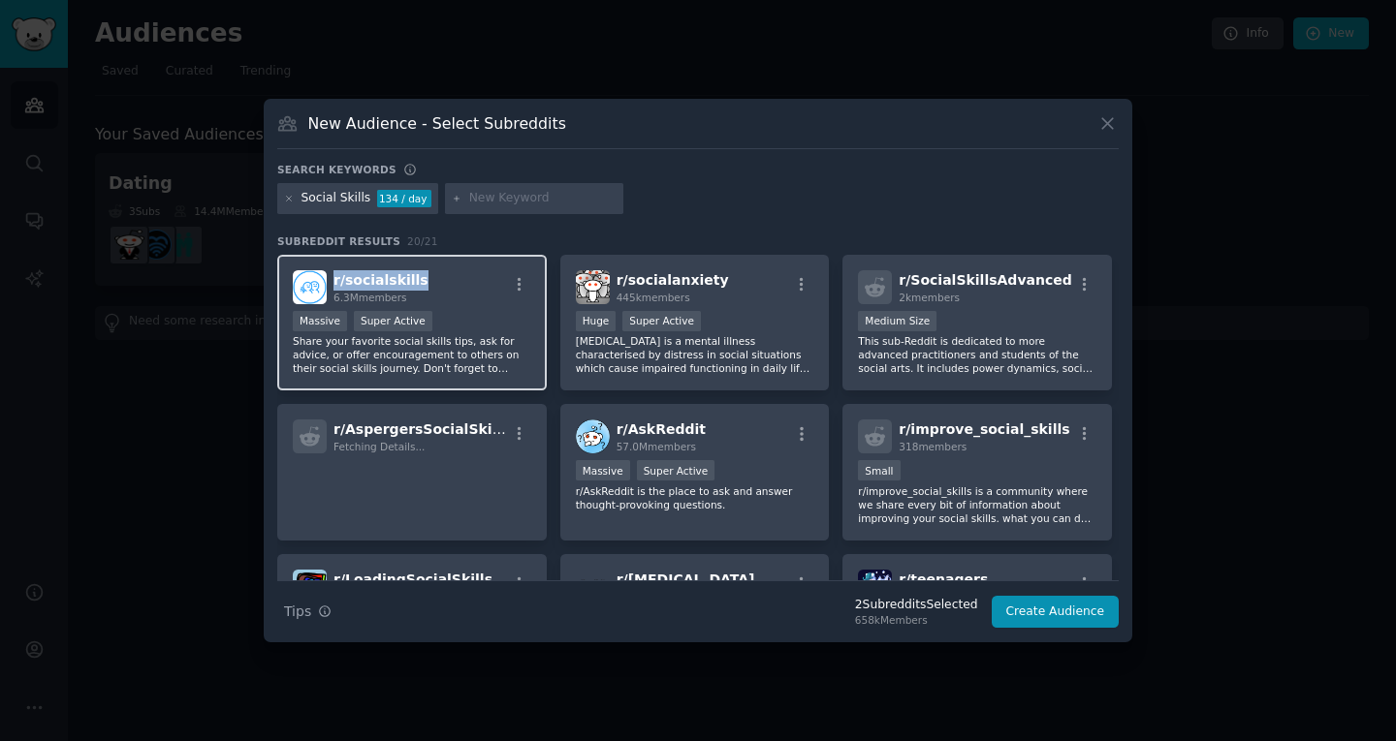
copy span "r/ socialskills"
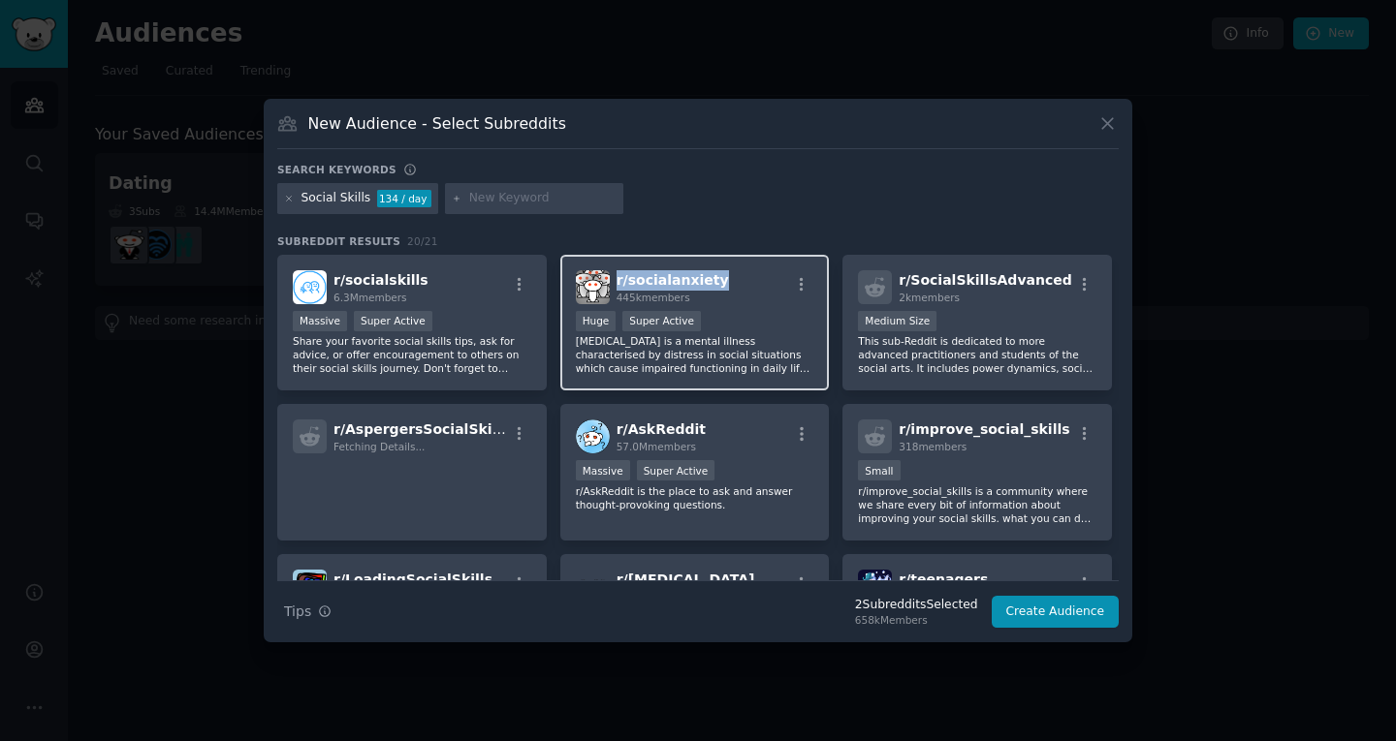
drag, startPoint x: 728, startPoint y: 279, endPoint x: 615, endPoint y: 277, distance: 112.4
click at [615, 277] on div "r/ socialanxiety 445k members" at bounding box center [695, 287] width 238 height 34
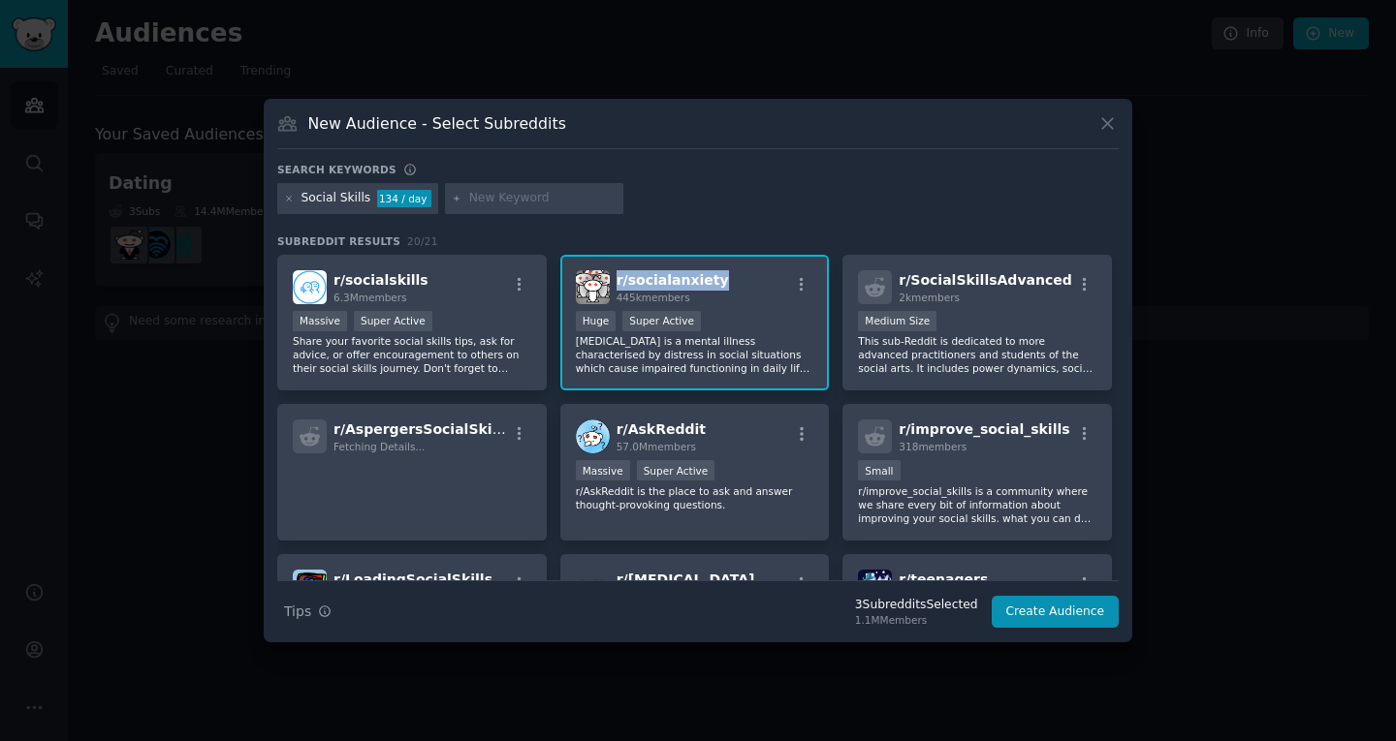
copy span "r/ socialanxiety"
